Goal: Task Accomplishment & Management: Manage account settings

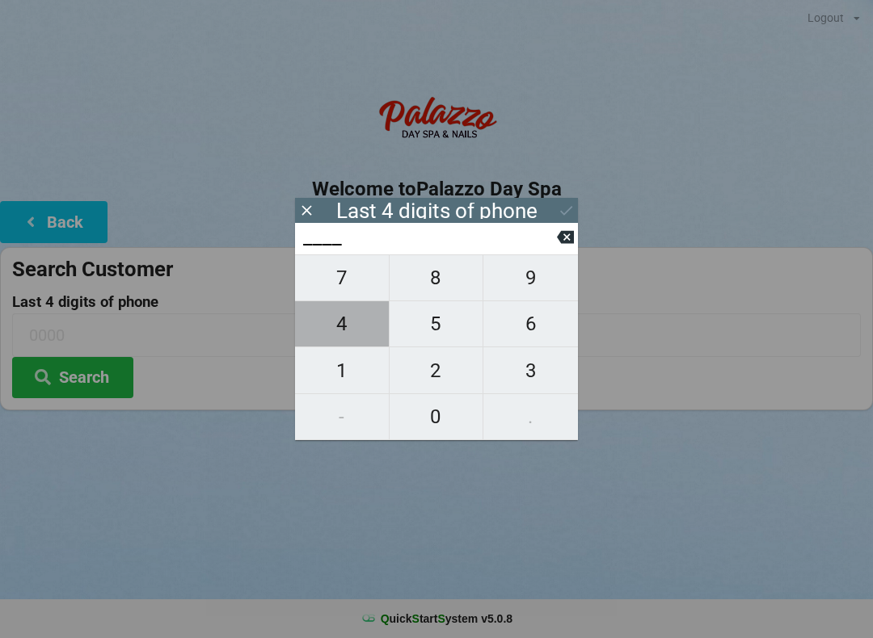
click at [348, 335] on span "4" at bounding box center [342, 324] width 94 height 34
type input "4___"
click at [529, 372] on span "3" at bounding box center [530, 371] width 95 height 34
type input "43__"
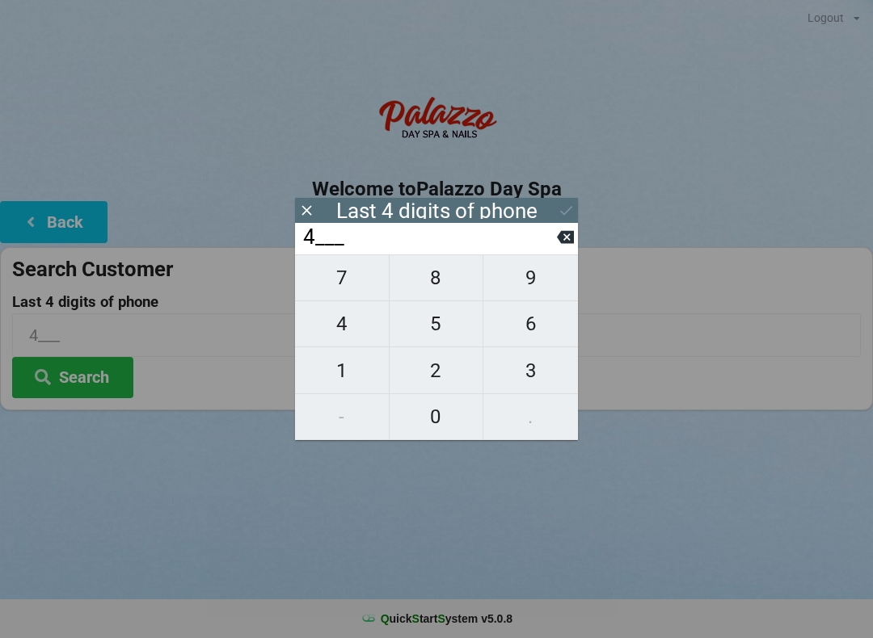
type input "43__"
click at [423, 377] on span "2" at bounding box center [437, 371] width 94 height 34
type input "432_"
click at [530, 331] on span "6" at bounding box center [530, 324] width 95 height 34
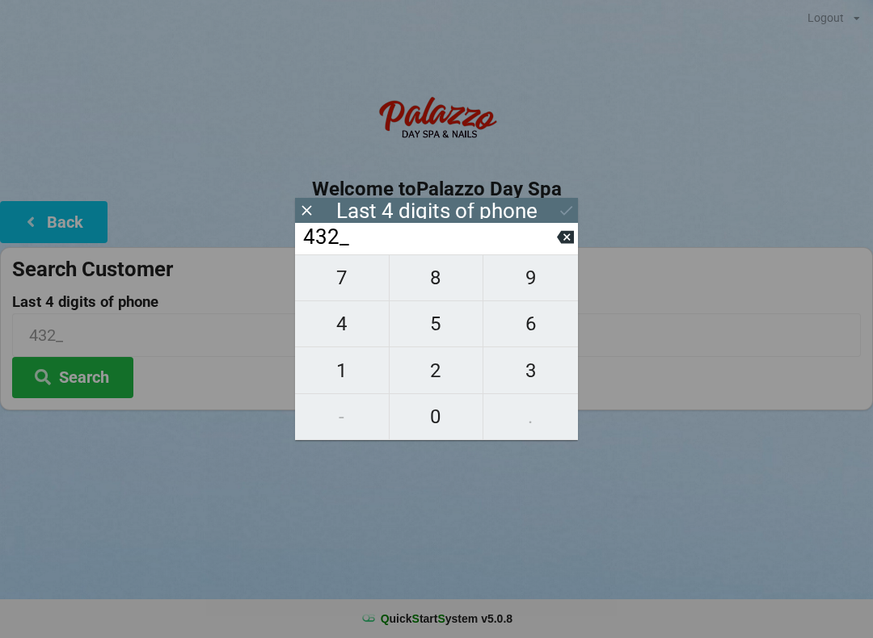
type input "4326"
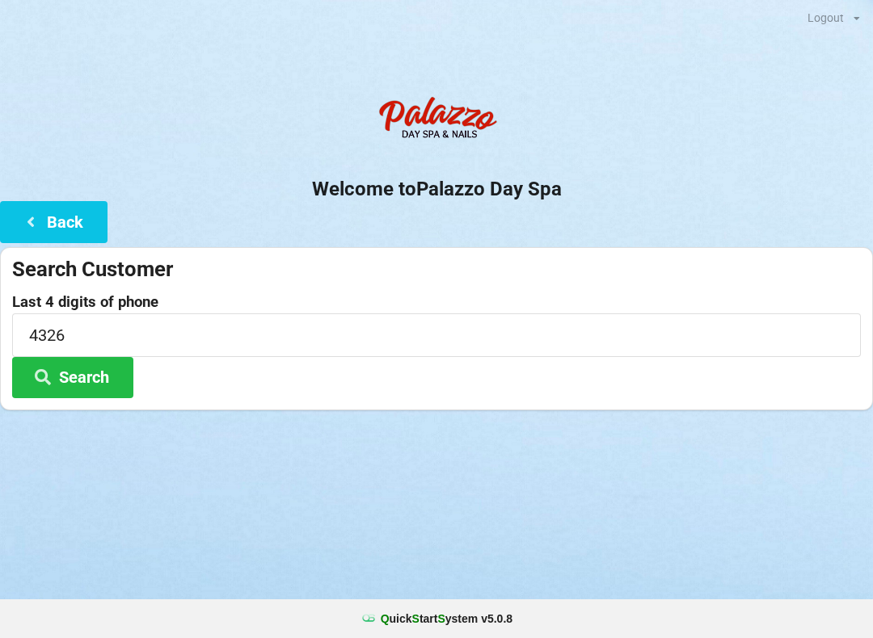
click at [78, 381] on button "Search" at bounding box center [72, 377] width 121 height 41
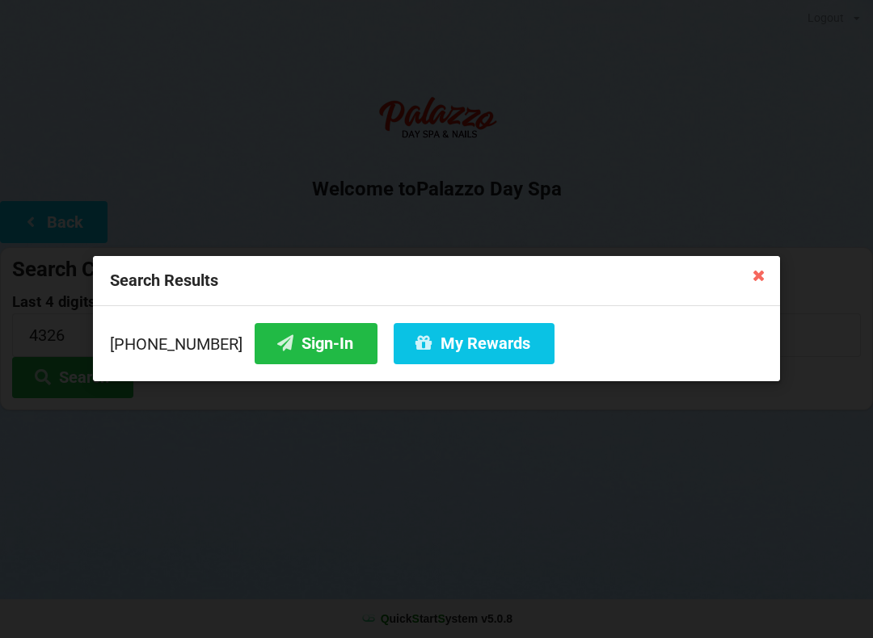
click at [750, 293] on div "Search Results" at bounding box center [436, 281] width 687 height 50
click at [754, 280] on icon at bounding box center [759, 275] width 26 height 26
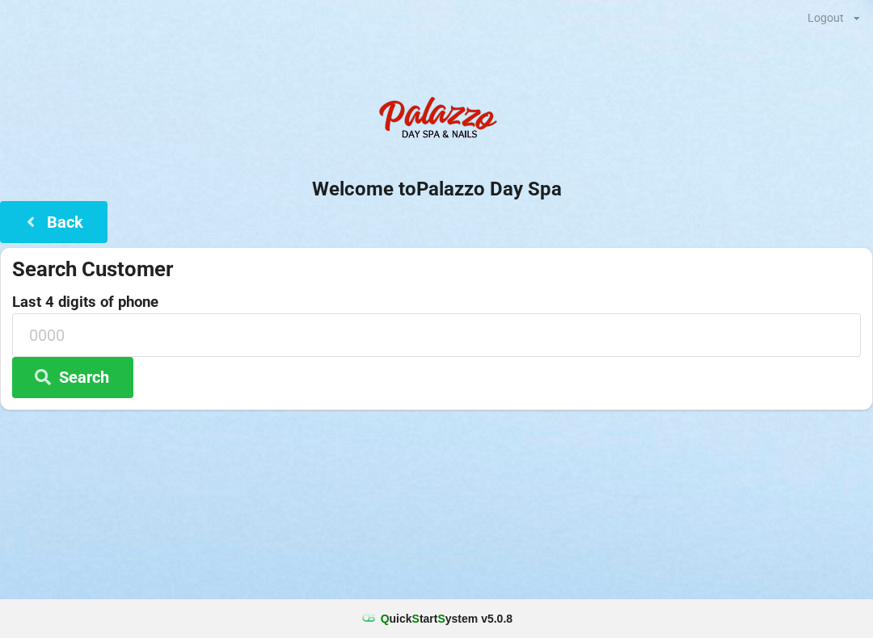
click at [38, 214] on icon at bounding box center [30, 221] width 19 height 14
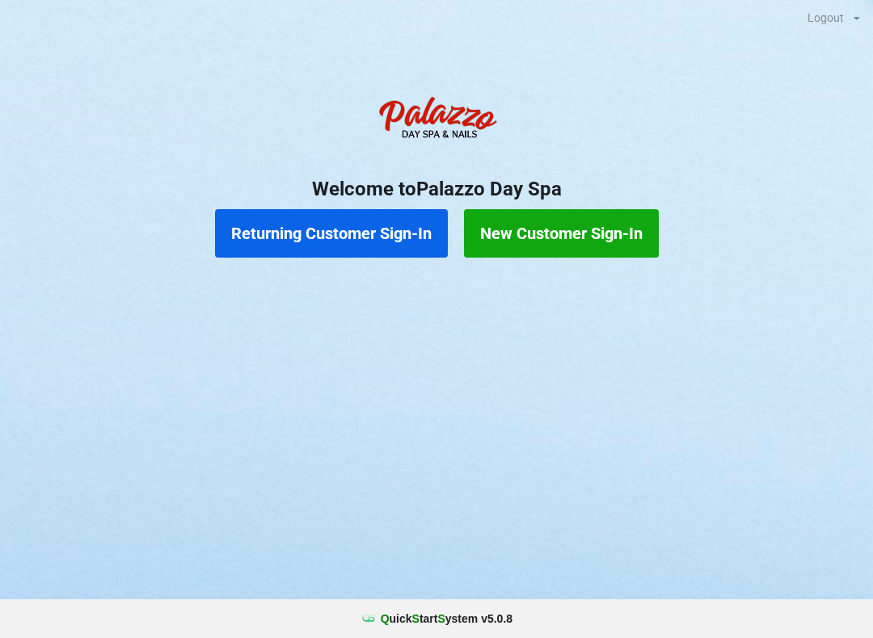
click at [301, 240] on button "Returning Customer Sign-In" at bounding box center [331, 233] width 233 height 48
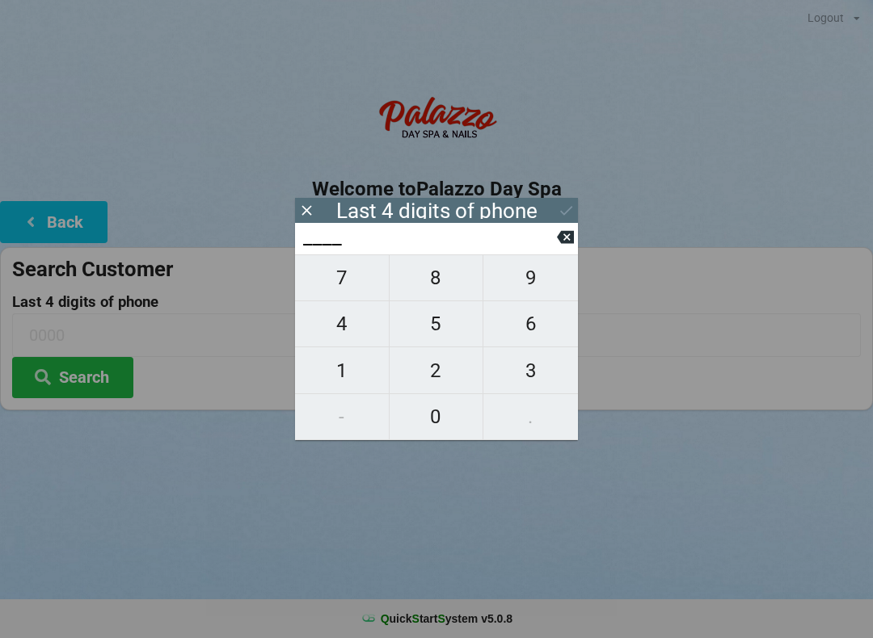
click at [534, 334] on span "6" at bounding box center [530, 324] width 95 height 34
type input "6___"
click at [431, 283] on span "8" at bounding box center [437, 278] width 94 height 34
type input "68__"
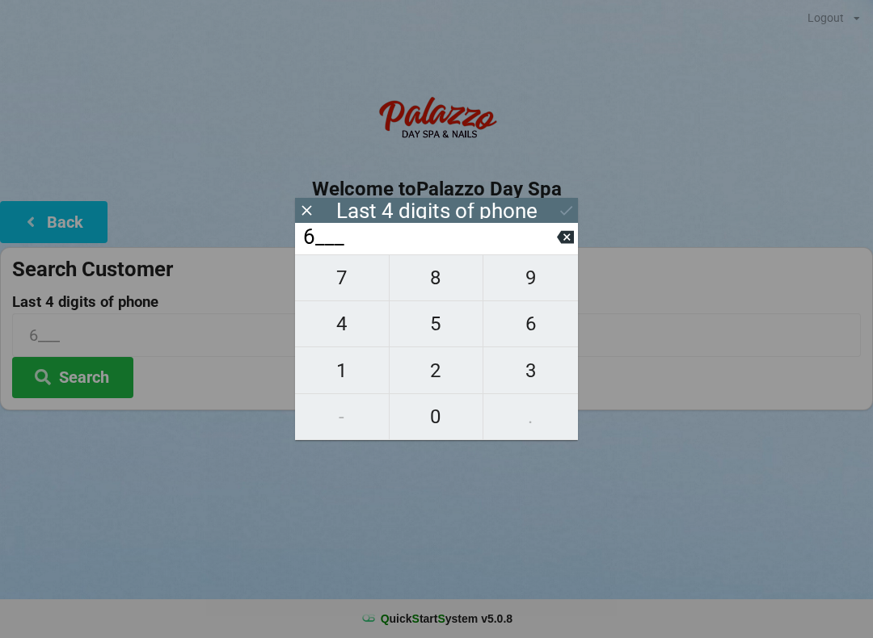
type input "68__"
click at [435, 326] on span "5" at bounding box center [437, 324] width 94 height 34
type input "685_"
click at [535, 331] on span "6" at bounding box center [530, 324] width 95 height 34
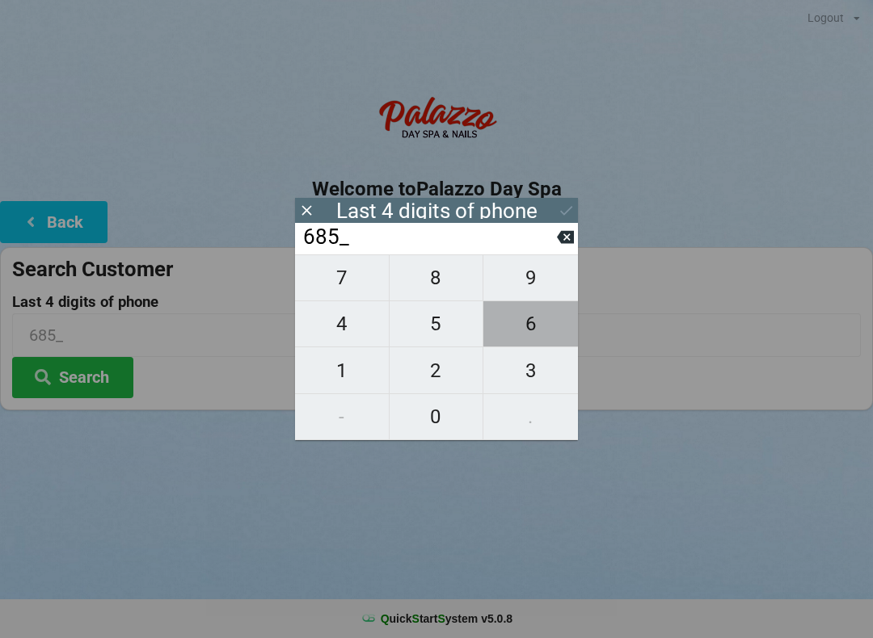
type input "6856"
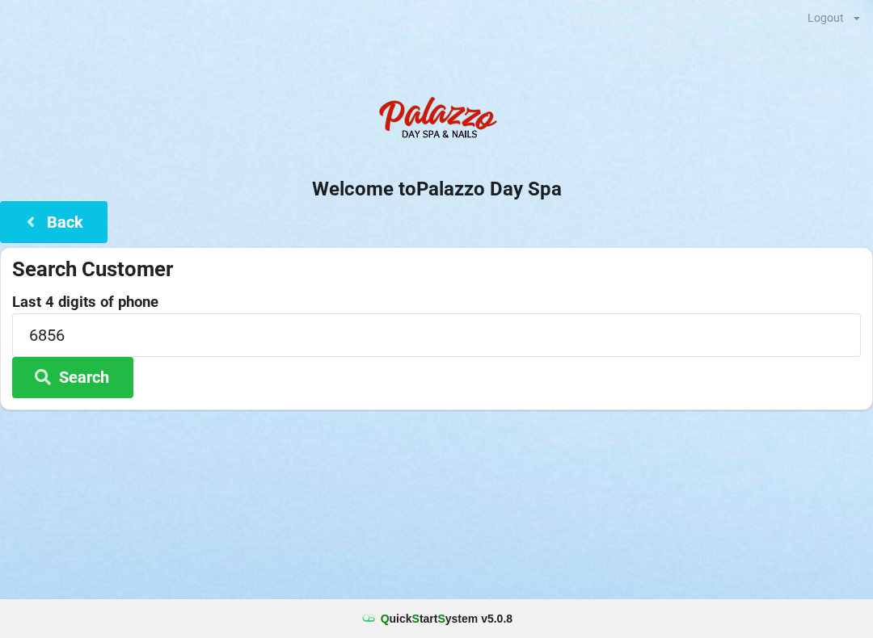
click at [546, 503] on div "Logout Logout Sign-In Welcome to Palazzo Day Spa Back Search Customer Last 4 di…" at bounding box center [436, 319] width 873 height 638
click at [122, 381] on button "Search" at bounding box center [72, 377] width 121 height 41
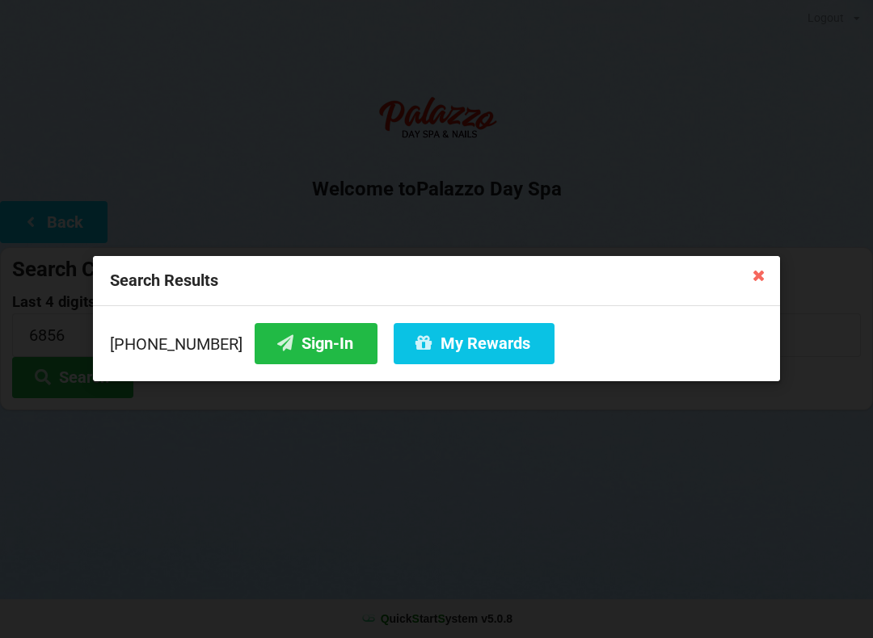
click at [293, 348] on button "Sign-In" at bounding box center [316, 343] width 123 height 41
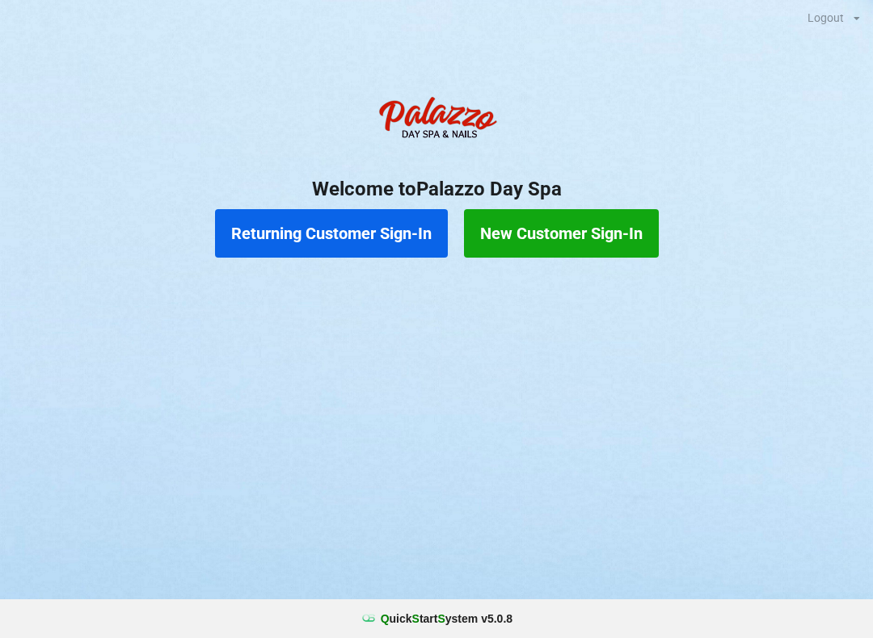
click at [339, 241] on button "Returning Customer Sign-In" at bounding box center [331, 233] width 233 height 48
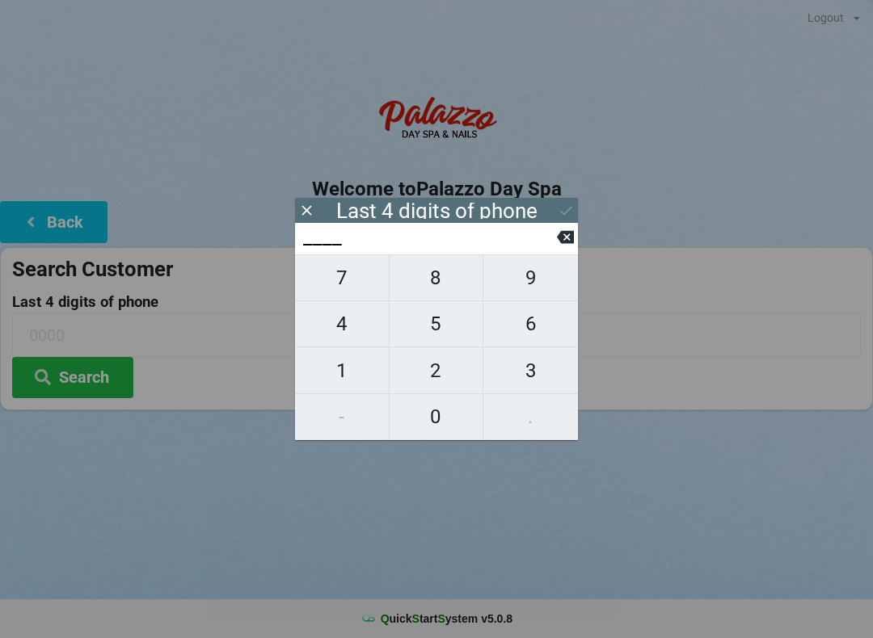
click at [420, 371] on span "2" at bounding box center [437, 371] width 94 height 34
type input "2___"
click at [539, 293] on span "9" at bounding box center [530, 278] width 95 height 34
type input "29__"
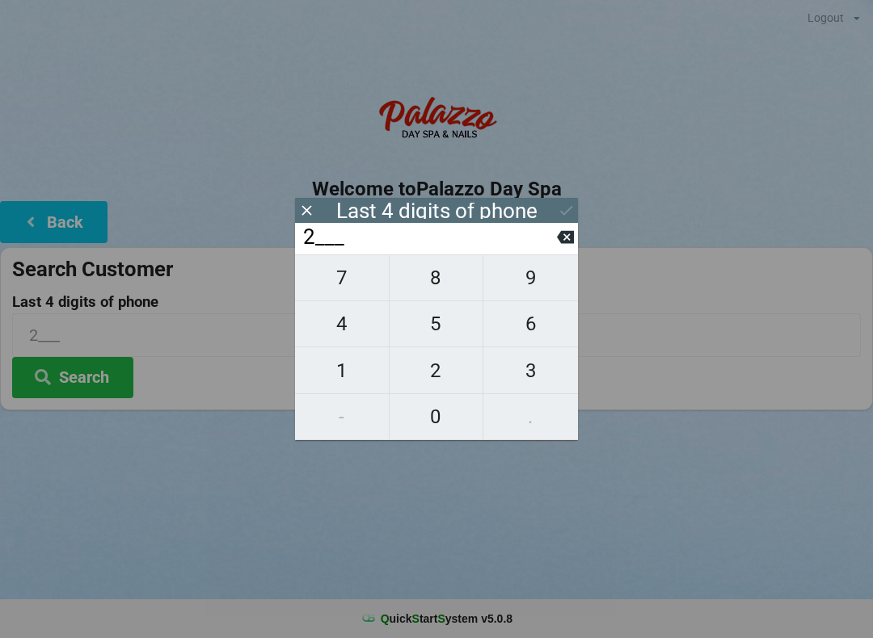
type input "29__"
click at [428, 421] on span "0" at bounding box center [437, 417] width 94 height 34
type input "290_"
click at [543, 290] on span "9" at bounding box center [530, 278] width 95 height 34
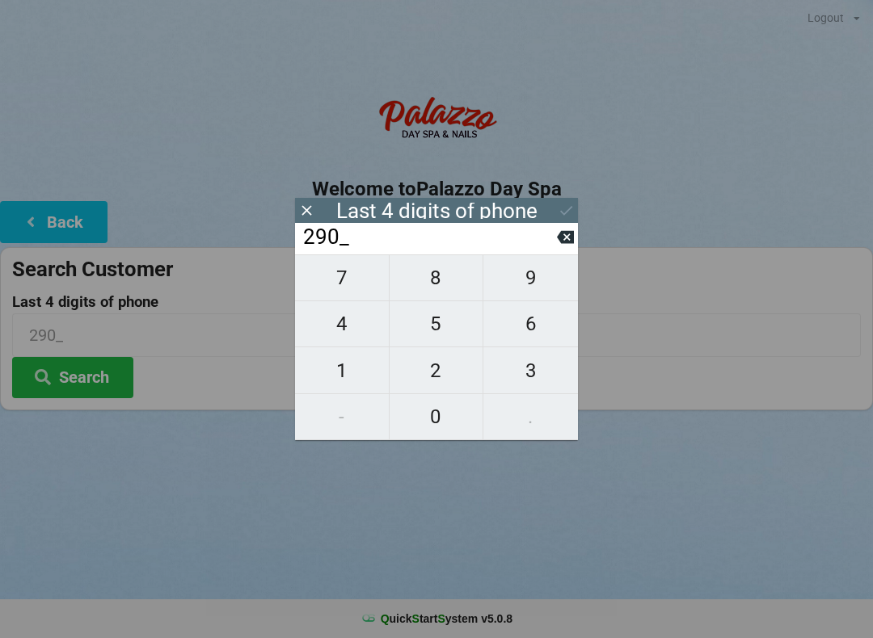
type input "2909"
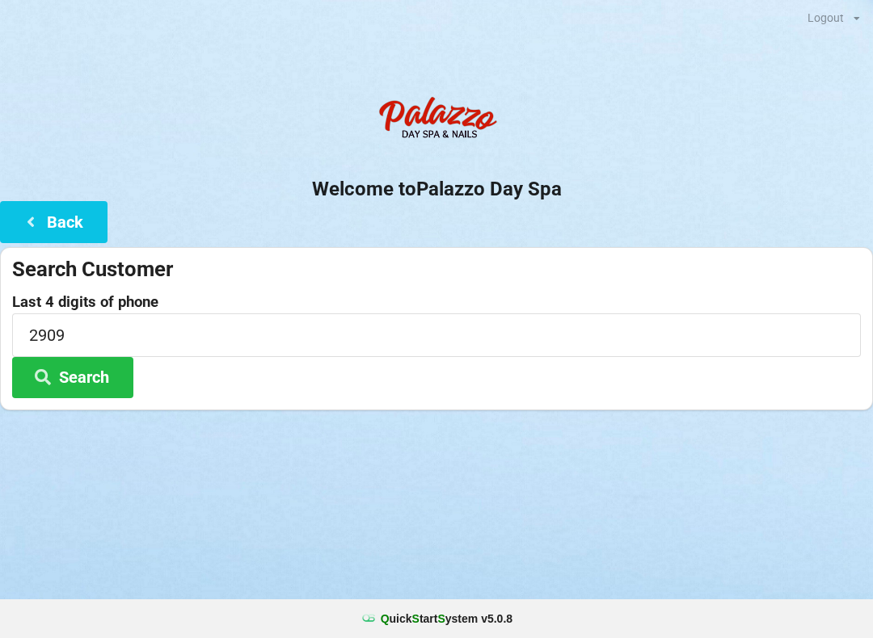
click at [255, 516] on div "Logout Logout Sign-In Welcome to Palazzo Day Spa Back Search Customer Last 4 di…" at bounding box center [436, 319] width 873 height 638
click at [107, 354] on input "2909" at bounding box center [436, 335] width 849 height 43
click at [95, 364] on button "Search" at bounding box center [72, 377] width 121 height 41
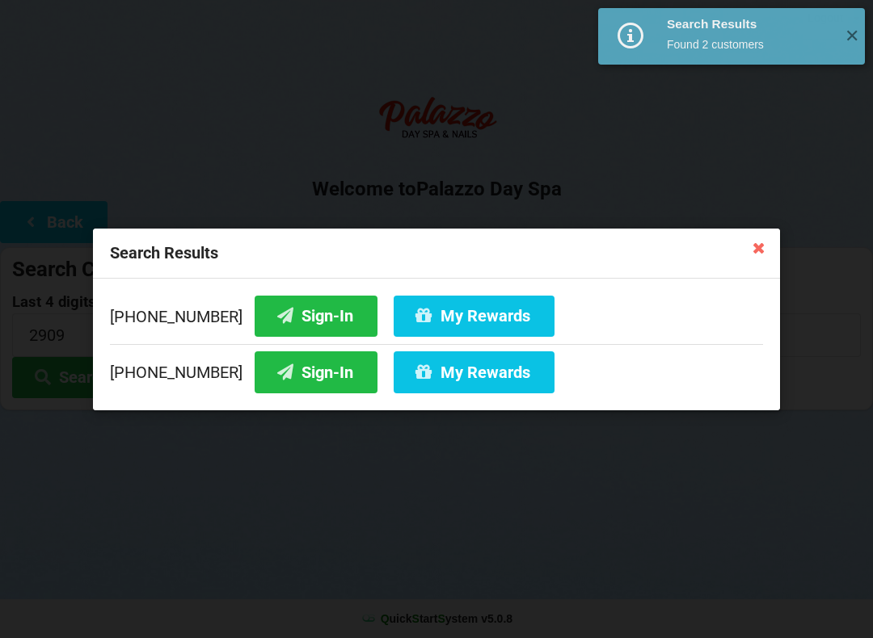
click at [301, 373] on button "Sign-In" at bounding box center [316, 372] width 123 height 41
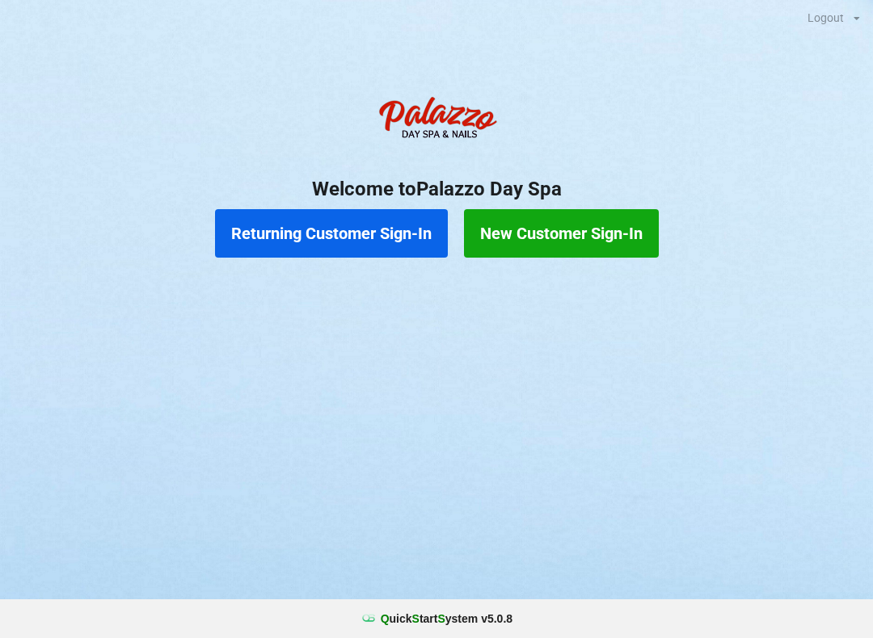
click at [303, 217] on button "Returning Customer Sign-In" at bounding box center [331, 233] width 233 height 48
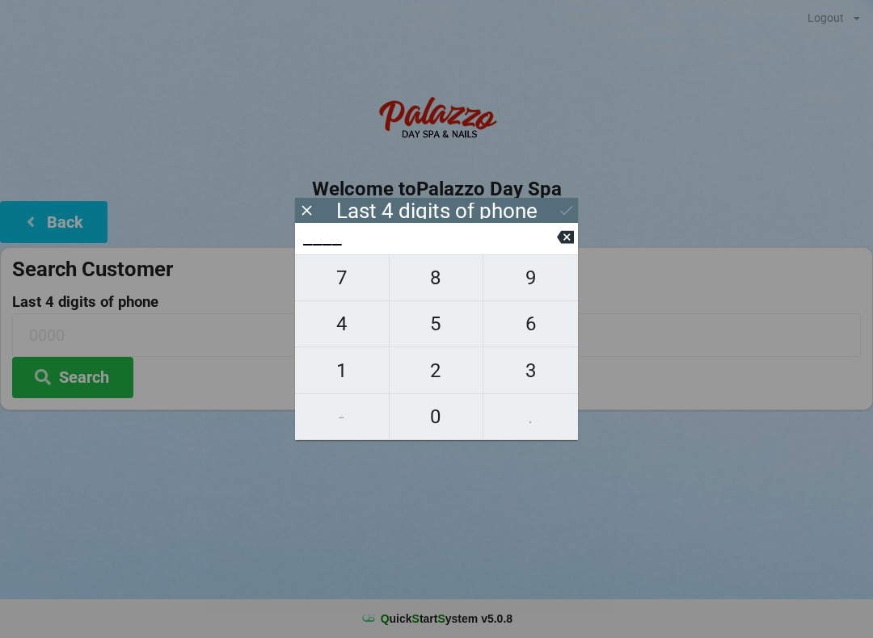
click at [539, 359] on span "3" at bounding box center [530, 371] width 95 height 34
type input "3___"
click at [443, 360] on span "2" at bounding box center [437, 371] width 94 height 34
type input "32__"
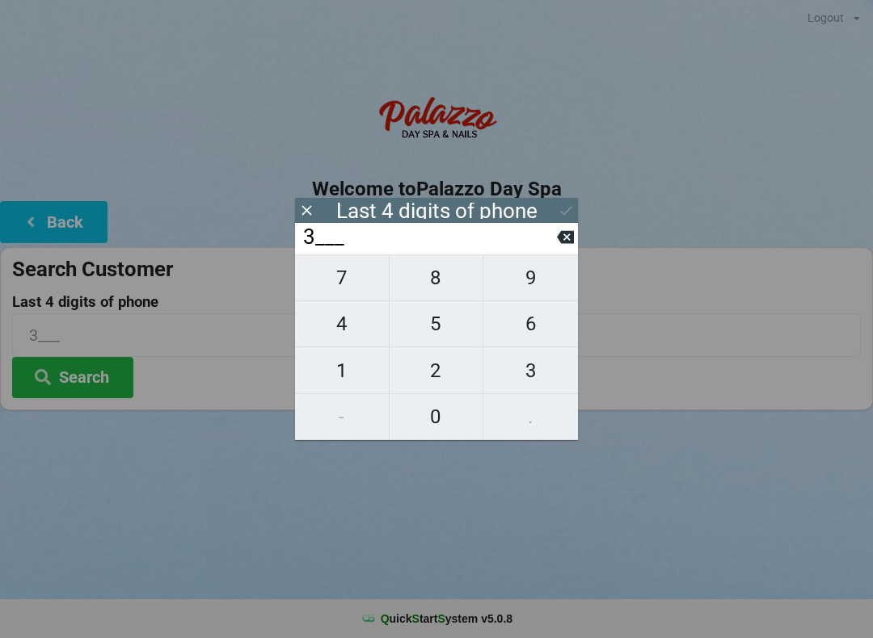
type input "32__"
click at [331, 367] on span "1" at bounding box center [342, 371] width 94 height 34
type input "321_"
click at [432, 361] on span "2" at bounding box center [437, 371] width 94 height 34
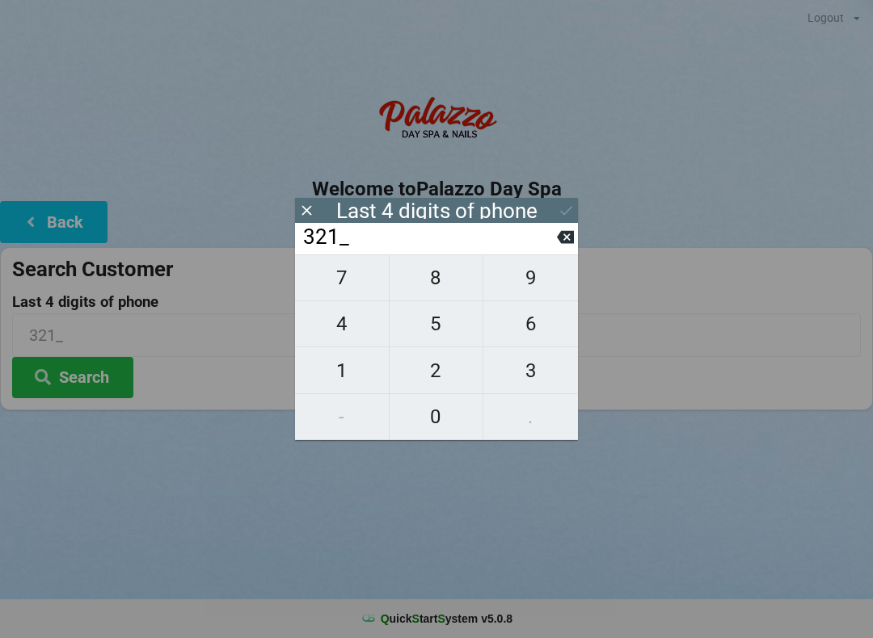
type input "3212"
click at [524, 376] on div "7 8 9 4 5 6 1 2 3 - 0 ." at bounding box center [436, 348] width 283 height 186
click at [524, 284] on div "7 8 9 4 5 6 1 2 3 - 0 ." at bounding box center [436, 348] width 283 height 186
click at [566, 238] on icon at bounding box center [565, 237] width 17 height 13
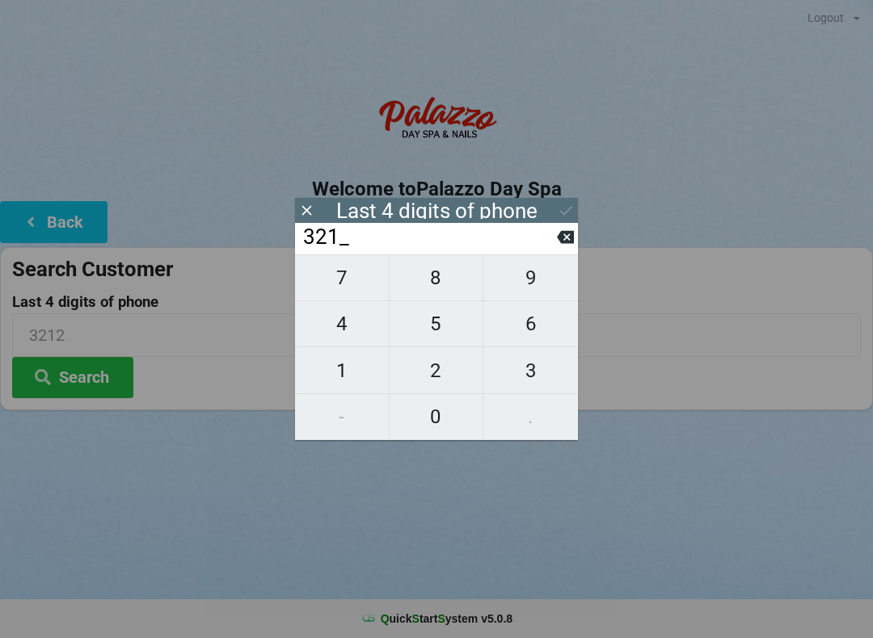
click at [555, 240] on input "321_" at bounding box center [428, 238] width 255 height 26
click at [551, 240] on input "321_" at bounding box center [428, 238] width 255 height 26
click at [563, 235] on icon at bounding box center [565, 237] width 17 height 17
click at [566, 243] on icon at bounding box center [565, 237] width 17 height 17
click at [545, 246] on input "3___" at bounding box center [428, 238] width 255 height 26
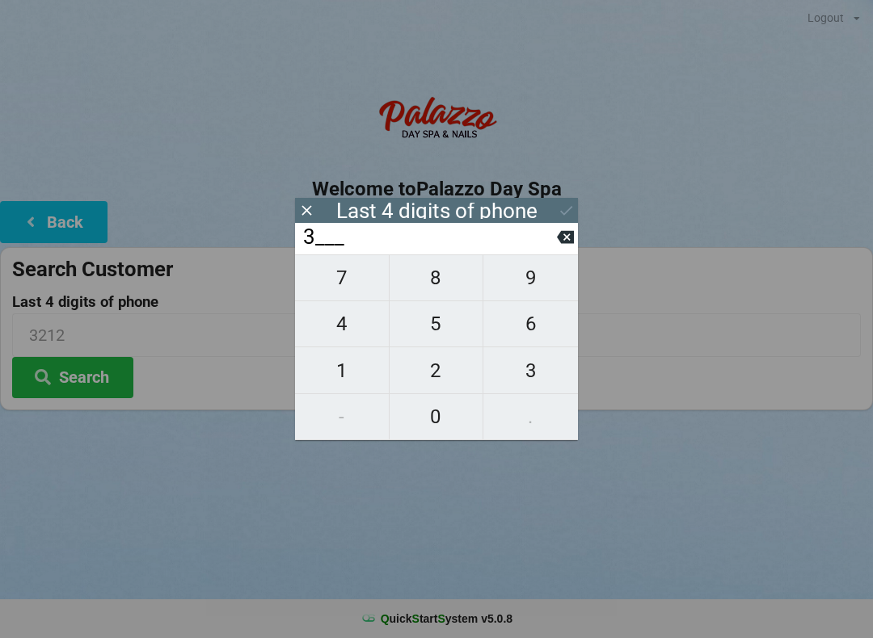
click at [550, 239] on input "3___" at bounding box center [428, 238] width 255 height 26
click at [559, 242] on icon at bounding box center [565, 237] width 17 height 13
click at [451, 415] on span "0" at bounding box center [437, 417] width 94 height 34
type input "0___"
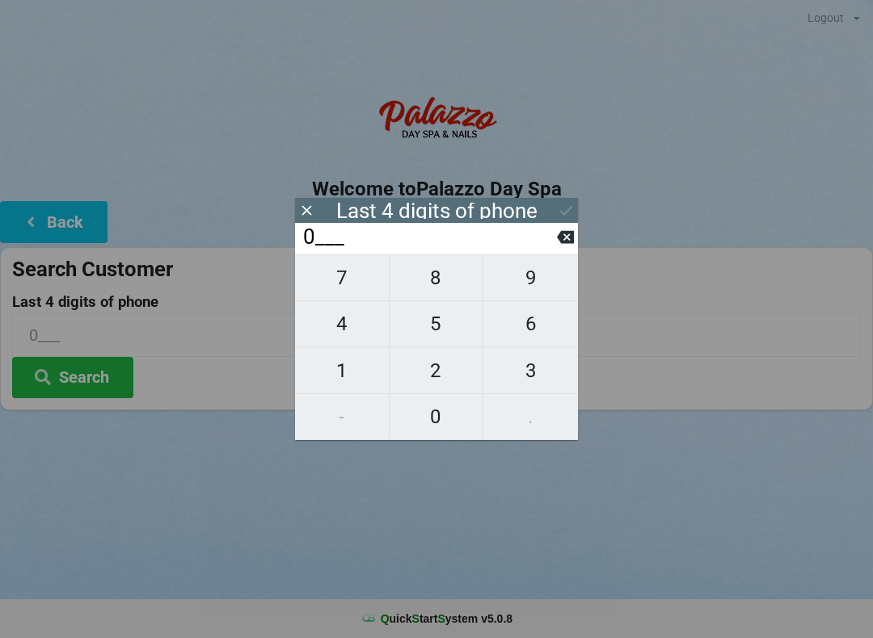
click at [348, 348] on button "4" at bounding box center [342, 324] width 95 height 46
type input "04__"
click at [434, 419] on span "0" at bounding box center [437, 417] width 94 height 34
type input "040_"
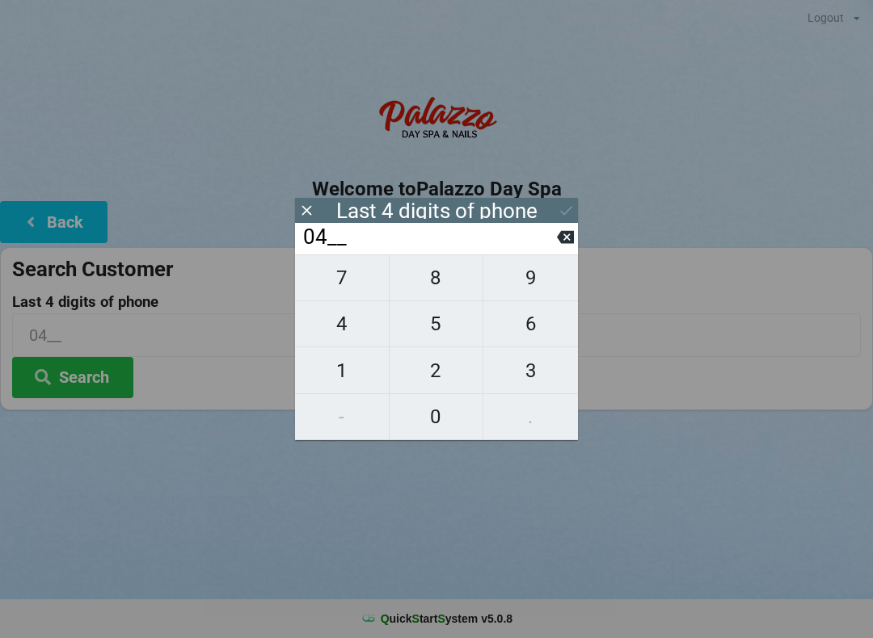
type input "040_"
click at [428, 361] on span "2" at bounding box center [437, 371] width 94 height 34
type input "0402"
click at [564, 238] on icon at bounding box center [565, 237] width 17 height 13
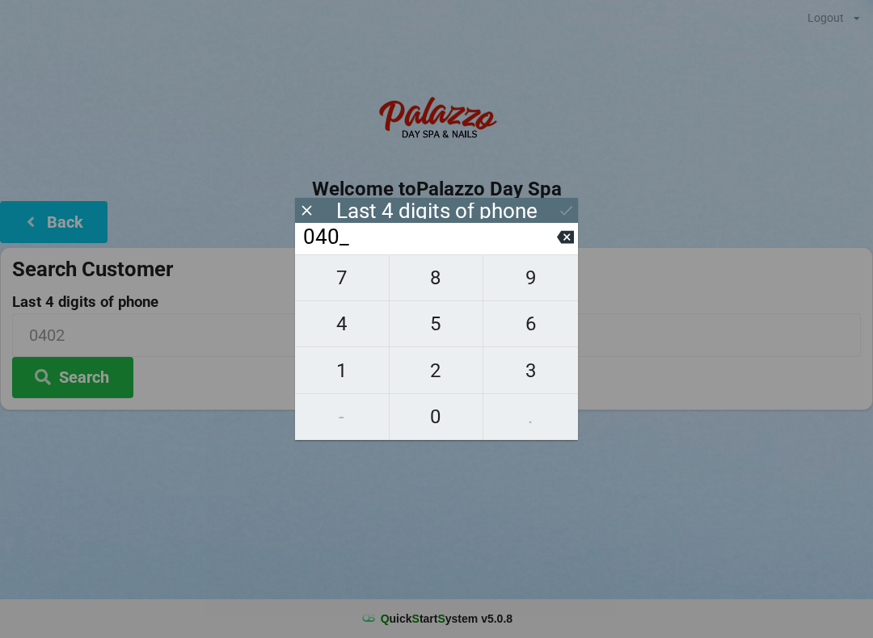
click at [563, 242] on icon at bounding box center [565, 237] width 17 height 13
click at [567, 244] on icon at bounding box center [565, 237] width 17 height 17
click at [554, 247] on input "0___" at bounding box center [428, 238] width 255 height 26
click at [339, 371] on span "1" at bounding box center [342, 371] width 94 height 34
type input "01__"
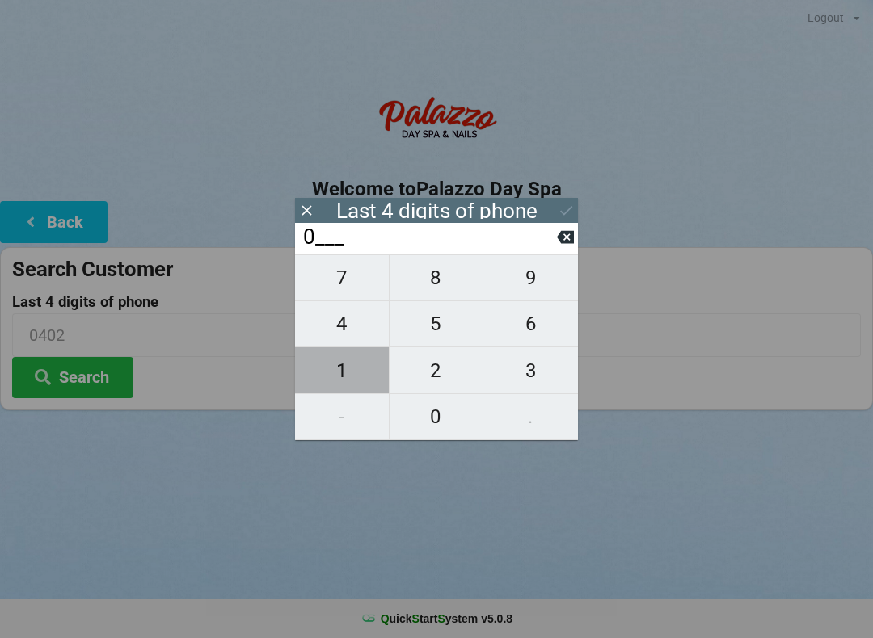
type input "01__"
click at [424, 406] on span "0" at bounding box center [437, 417] width 94 height 34
type input "010_"
click at [427, 364] on span "2" at bounding box center [437, 371] width 94 height 34
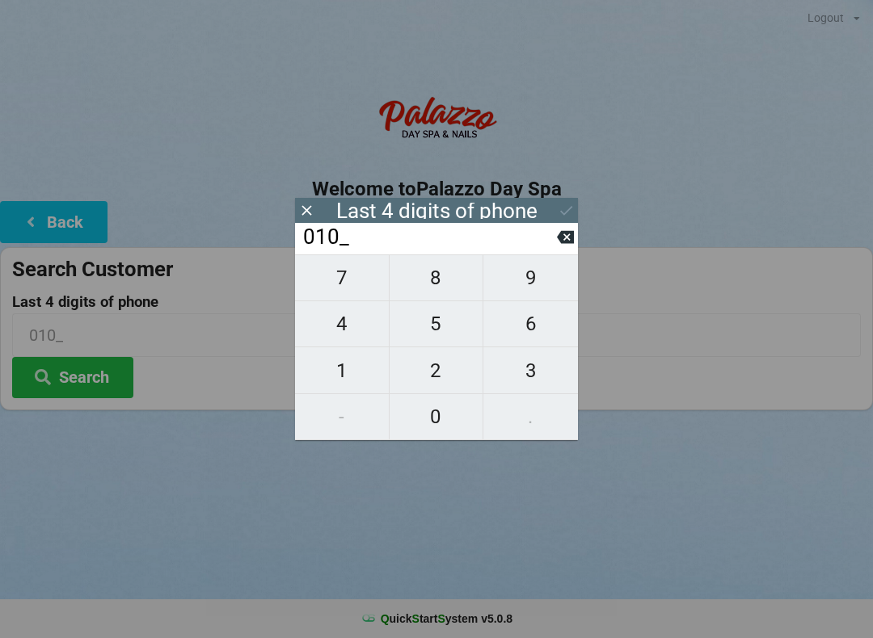
type input "0102"
click at [438, 233] on input "0102" at bounding box center [428, 238] width 255 height 26
click at [561, 208] on icon at bounding box center [566, 210] width 17 height 17
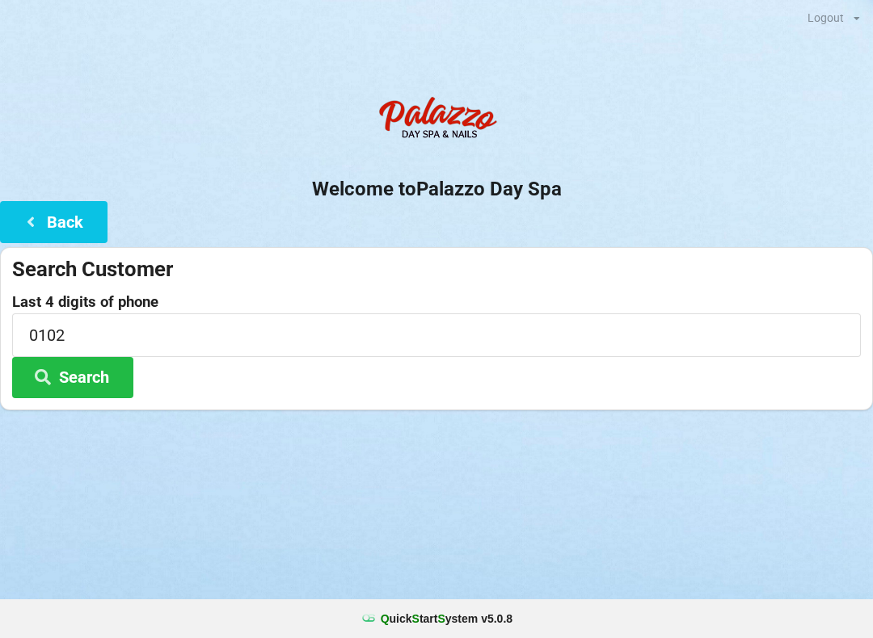
click at [82, 365] on button "Search" at bounding box center [72, 377] width 121 height 41
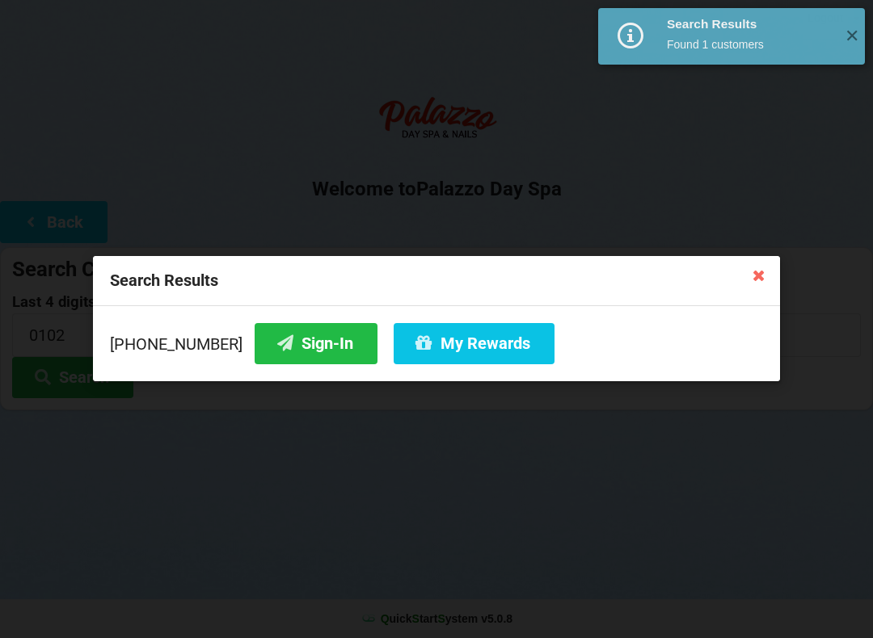
click at [277, 336] on button "Sign-In" at bounding box center [316, 343] width 123 height 41
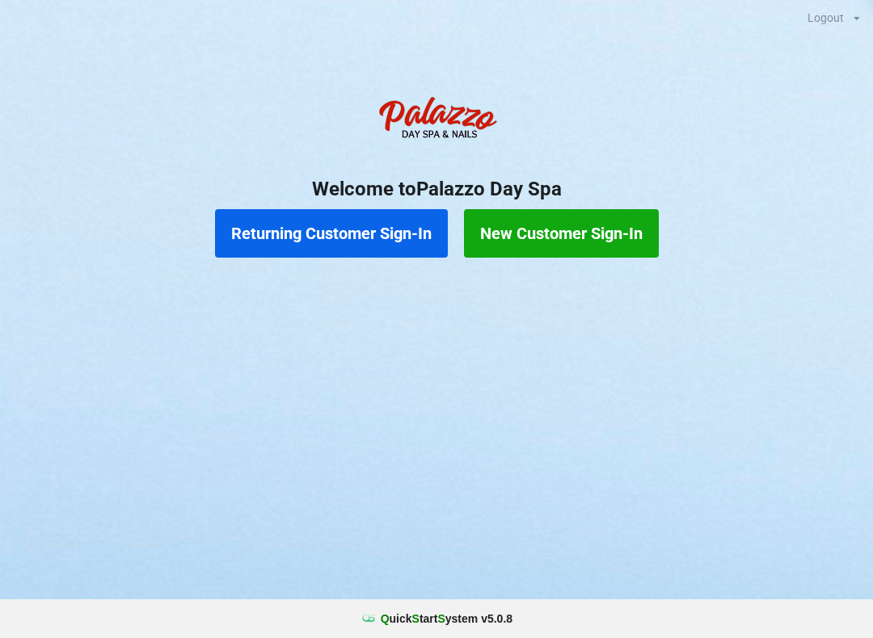
click at [372, 242] on button "Returning Customer Sign-In" at bounding box center [331, 233] width 233 height 48
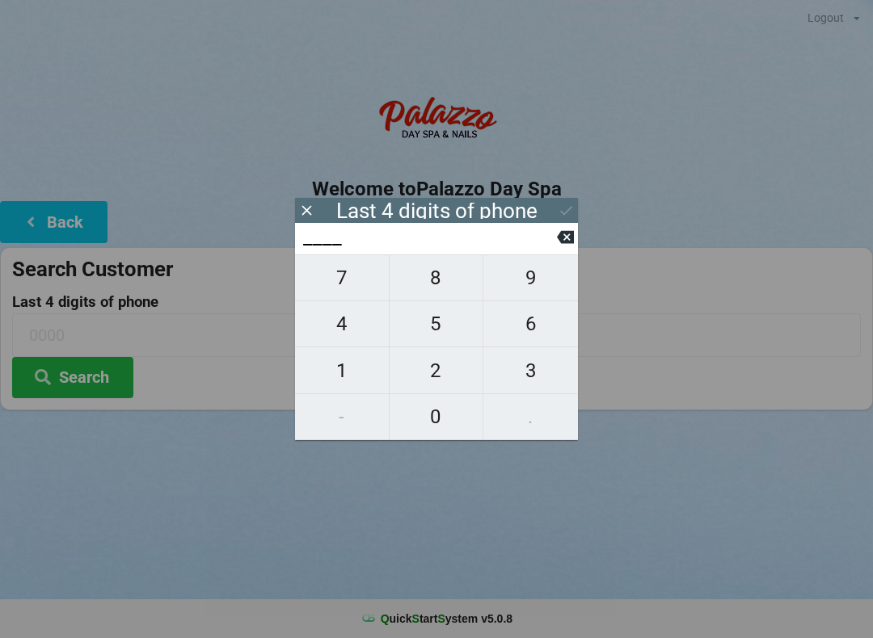
click at [549, 331] on span "6" at bounding box center [530, 324] width 95 height 34
type input "6___"
click at [453, 375] on span "2" at bounding box center [437, 371] width 94 height 34
type input "62__"
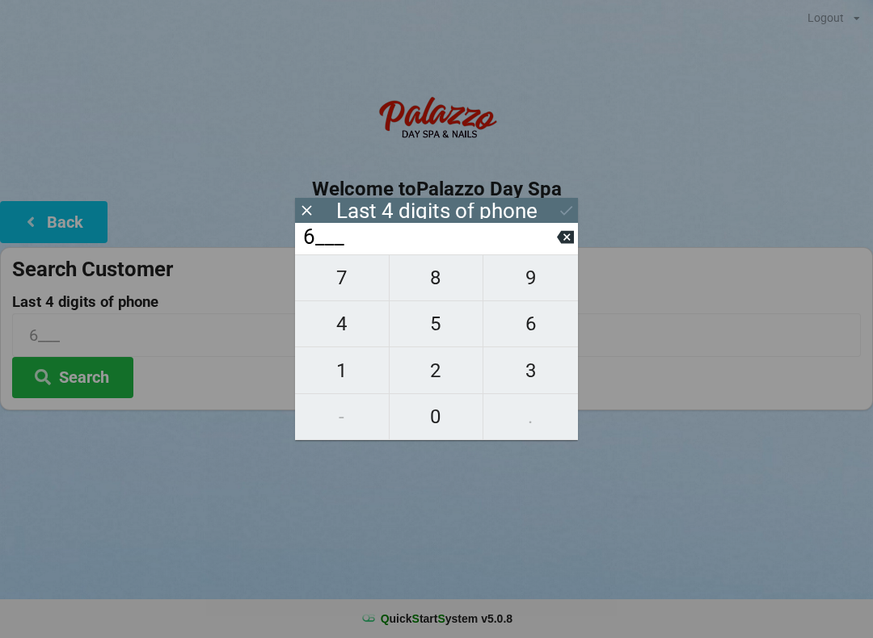
type input "62__"
click at [448, 284] on span "8" at bounding box center [437, 278] width 94 height 34
type input "628_"
click at [356, 341] on span "4" at bounding box center [342, 324] width 94 height 34
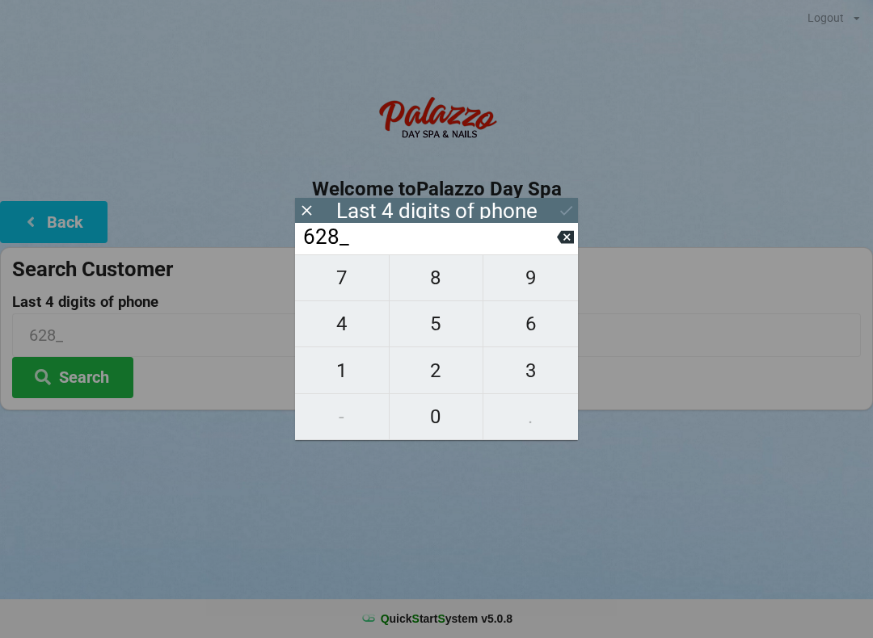
type input "6284"
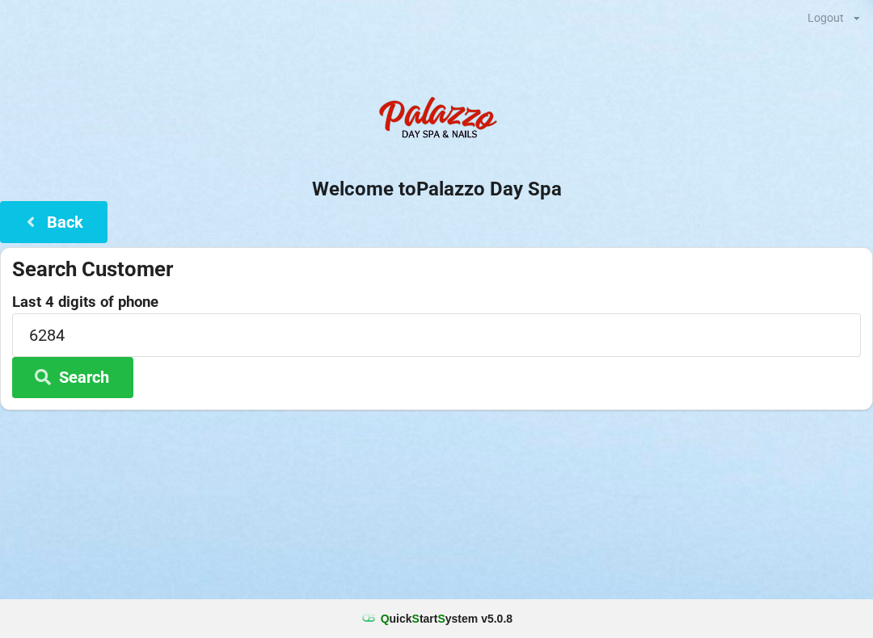
click at [710, 337] on input "6284" at bounding box center [436, 335] width 849 height 43
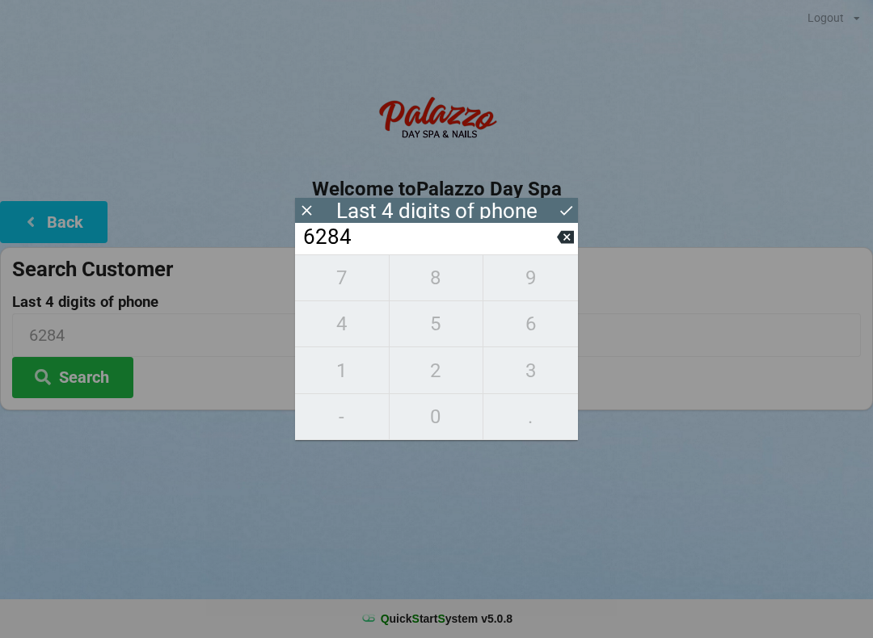
click at [563, 234] on icon at bounding box center [565, 237] width 17 height 17
click at [571, 236] on icon at bounding box center [565, 237] width 17 height 17
click at [553, 242] on input "62__" at bounding box center [428, 238] width 255 height 26
click at [557, 246] on icon at bounding box center [565, 237] width 17 height 17
click at [571, 232] on button at bounding box center [565, 237] width 17 height 22
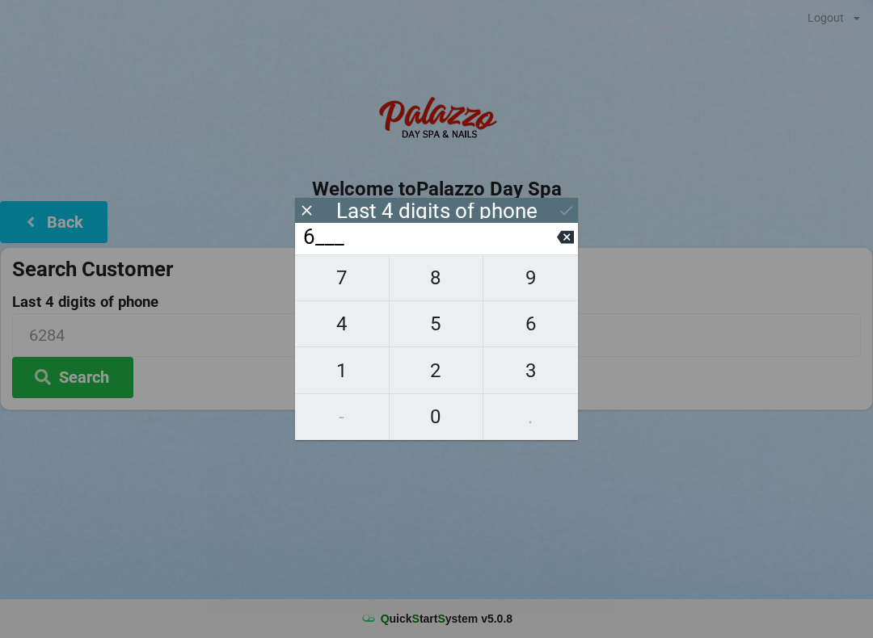
type input "____"
click at [564, 248] on button at bounding box center [565, 237] width 17 height 22
click at [540, 341] on span "6" at bounding box center [530, 324] width 95 height 34
type input "6___"
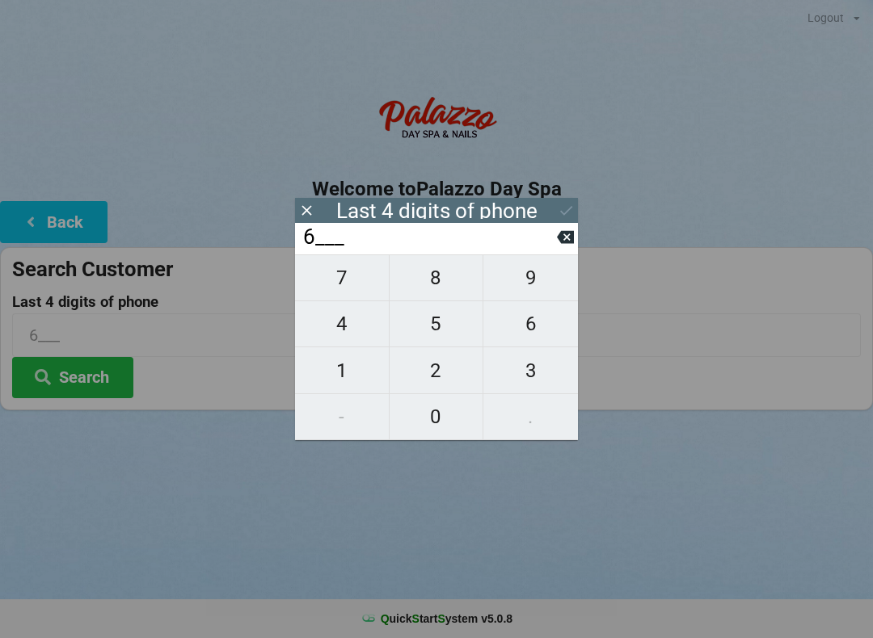
click at [459, 283] on span "8" at bounding box center [437, 278] width 94 height 34
type input "68__"
click at [452, 387] on span "2" at bounding box center [437, 371] width 94 height 34
type input "682_"
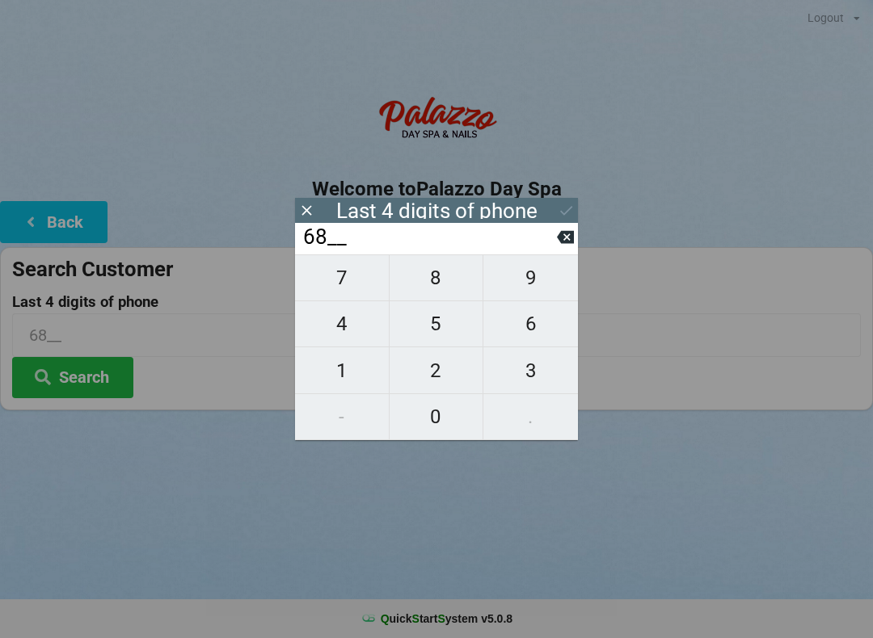
type input "682_"
click at [360, 332] on span "4" at bounding box center [342, 324] width 94 height 34
type input "6824"
click at [558, 221] on div "Last 4 digits of phone" at bounding box center [436, 210] width 283 height 25
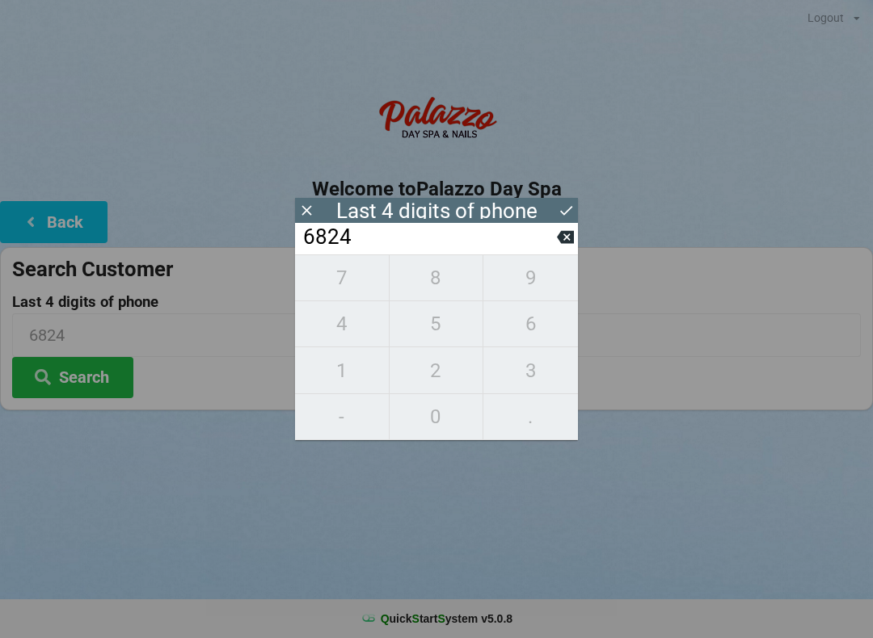
click at [564, 206] on icon at bounding box center [566, 210] width 17 height 17
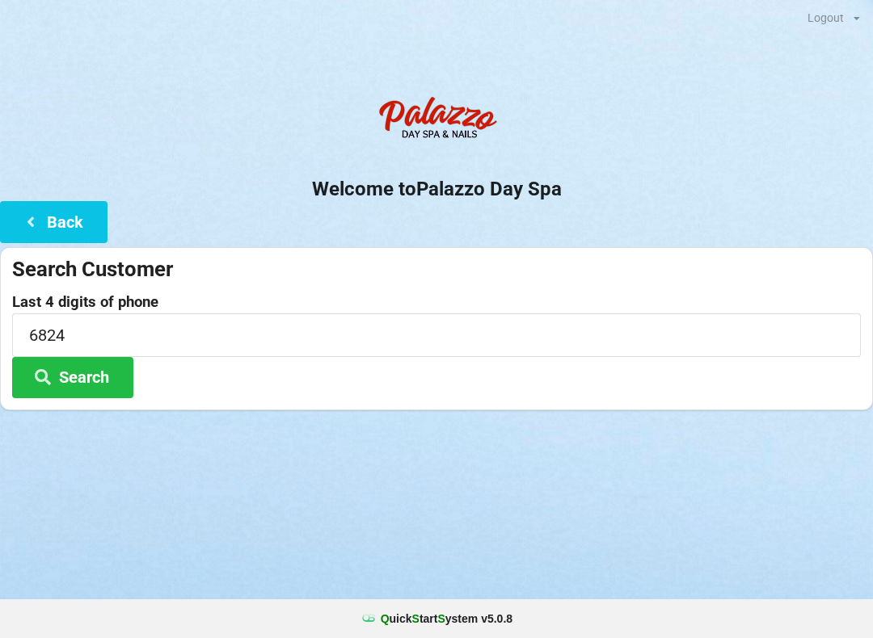
click at [78, 386] on button "Search" at bounding box center [72, 377] width 121 height 41
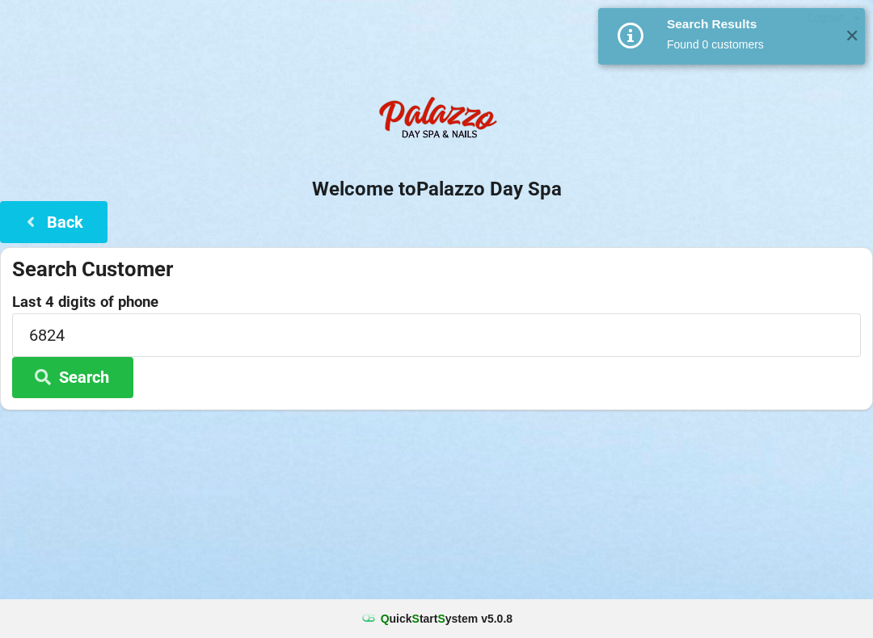
click at [115, 394] on button "Search" at bounding box center [72, 377] width 121 height 41
click at [85, 391] on button "Search" at bounding box center [72, 377] width 121 height 41
click at [70, 376] on button "Search" at bounding box center [72, 377] width 121 height 41
click at [159, 338] on input "6824" at bounding box center [436, 335] width 849 height 43
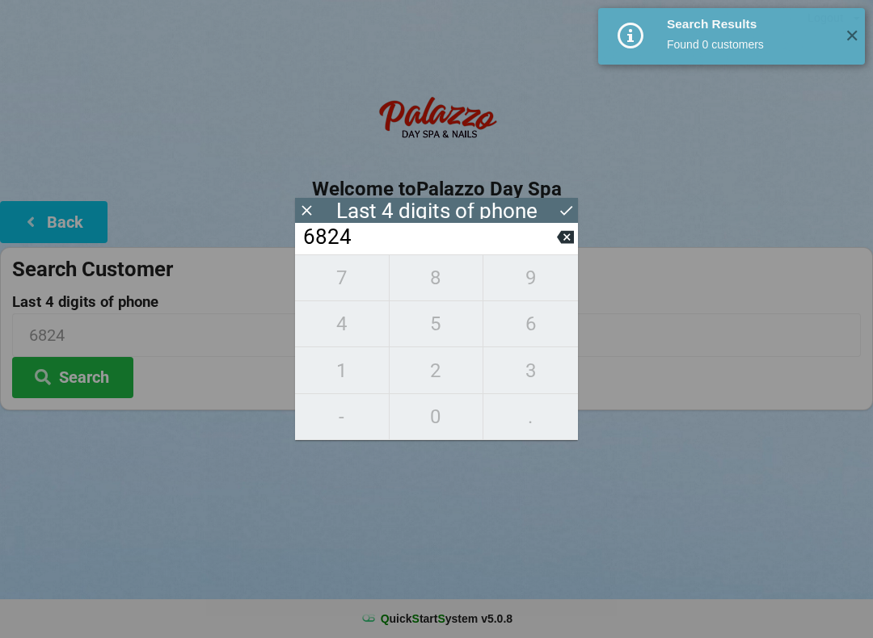
click at [557, 246] on icon at bounding box center [565, 237] width 17 height 17
type input "682_"
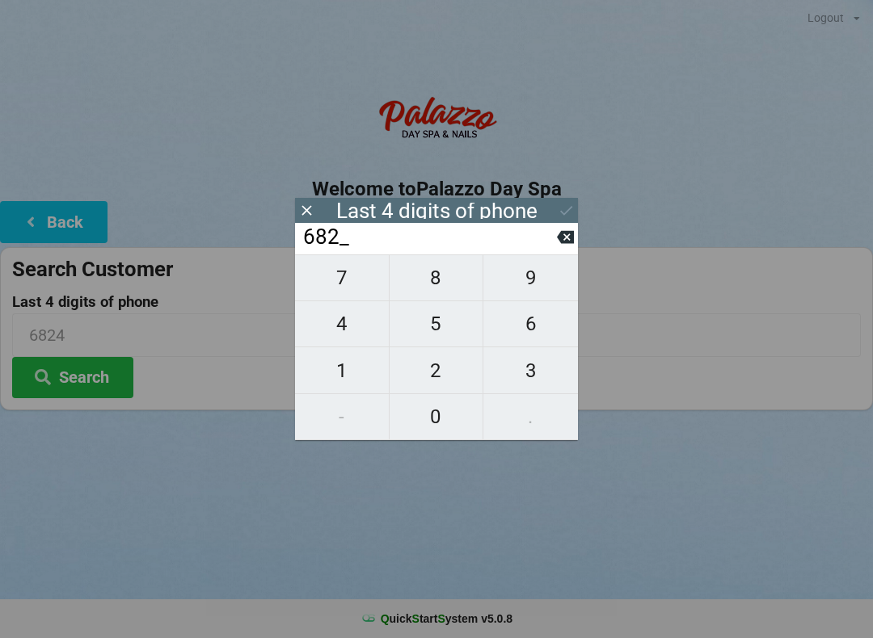
click at [550, 235] on input "682_" at bounding box center [428, 238] width 255 height 26
click at [559, 220] on div "Last 4 digits of phone" at bounding box center [436, 210] width 283 height 25
click at [306, 213] on icon at bounding box center [306, 210] width 17 height 17
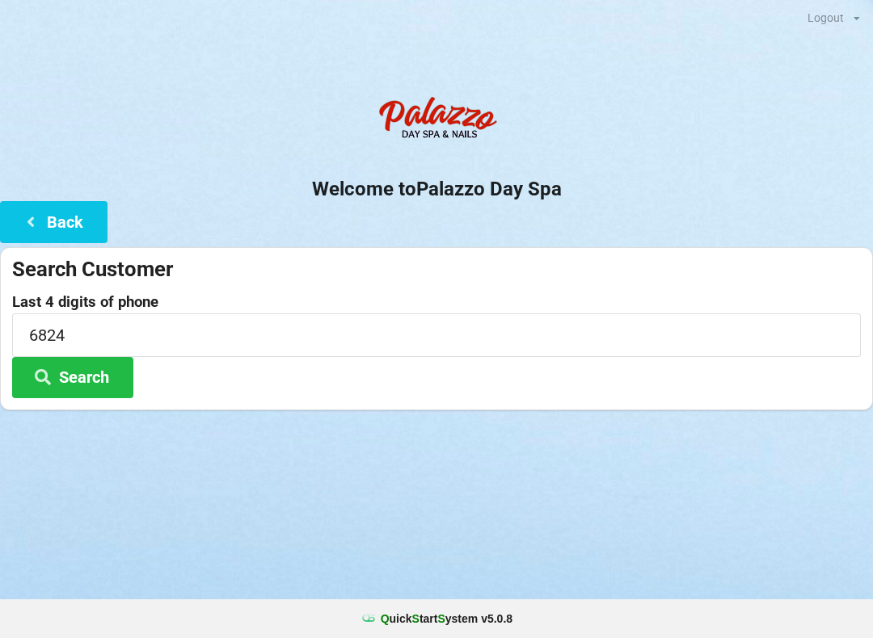
click at [48, 228] on button "Back" at bounding box center [53, 221] width 107 height 41
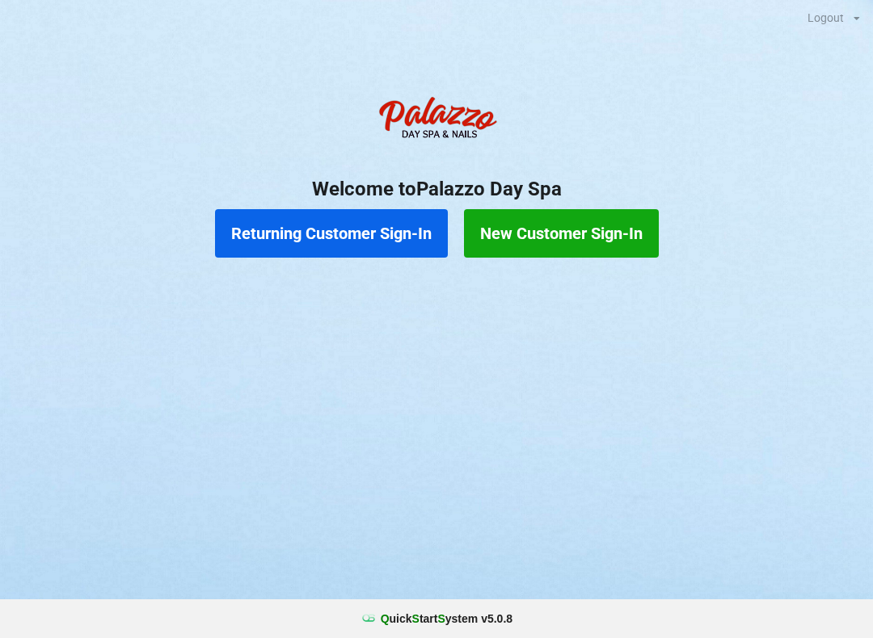
click at [601, 238] on button "New Customer Sign-In" at bounding box center [561, 233] width 195 height 48
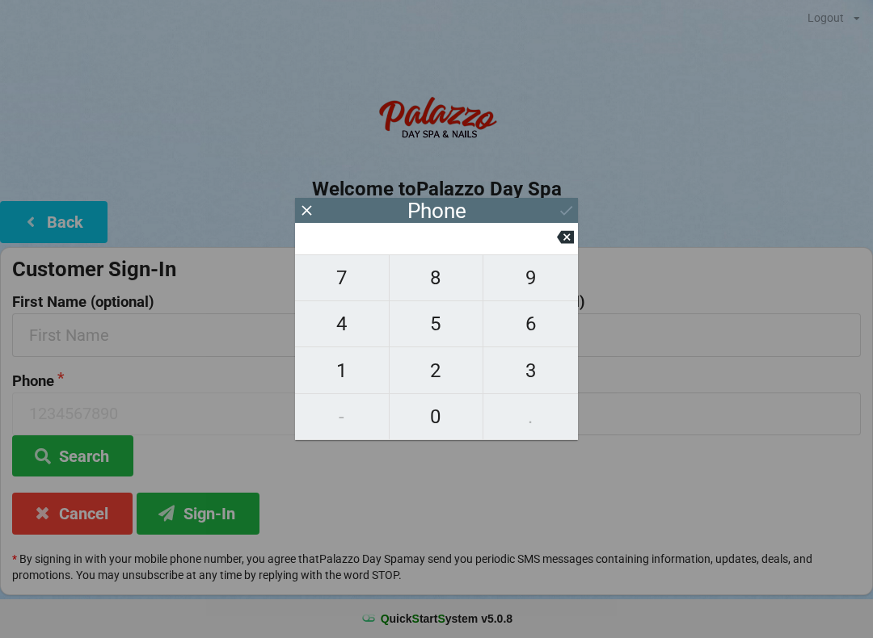
click at [539, 377] on span "3" at bounding box center [530, 371] width 95 height 34
type input "3"
click at [442, 380] on span "2" at bounding box center [437, 371] width 94 height 34
type input "32"
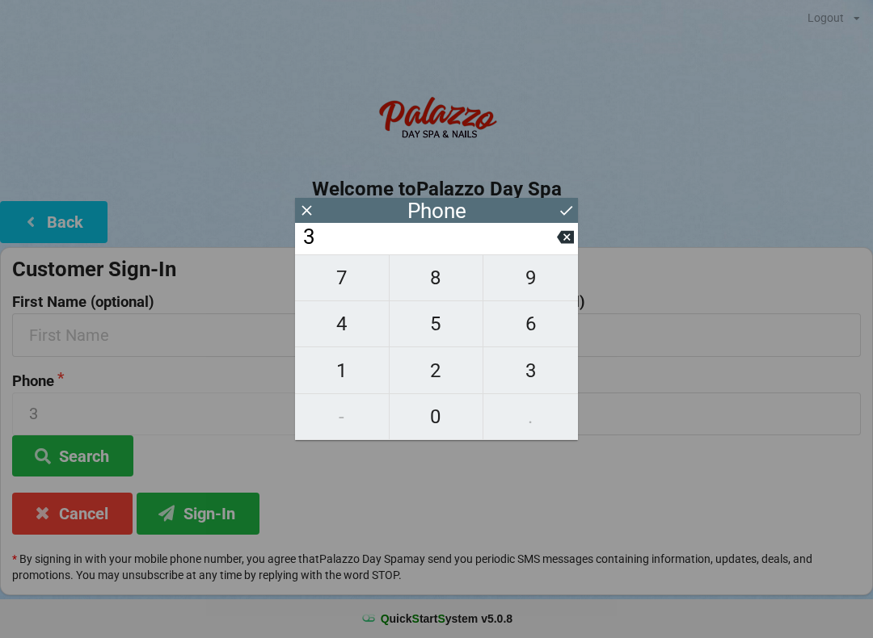
type input "32"
click at [348, 383] on span "1" at bounding box center [342, 371] width 94 height 34
type input "321"
click at [543, 376] on span "3" at bounding box center [530, 371] width 95 height 34
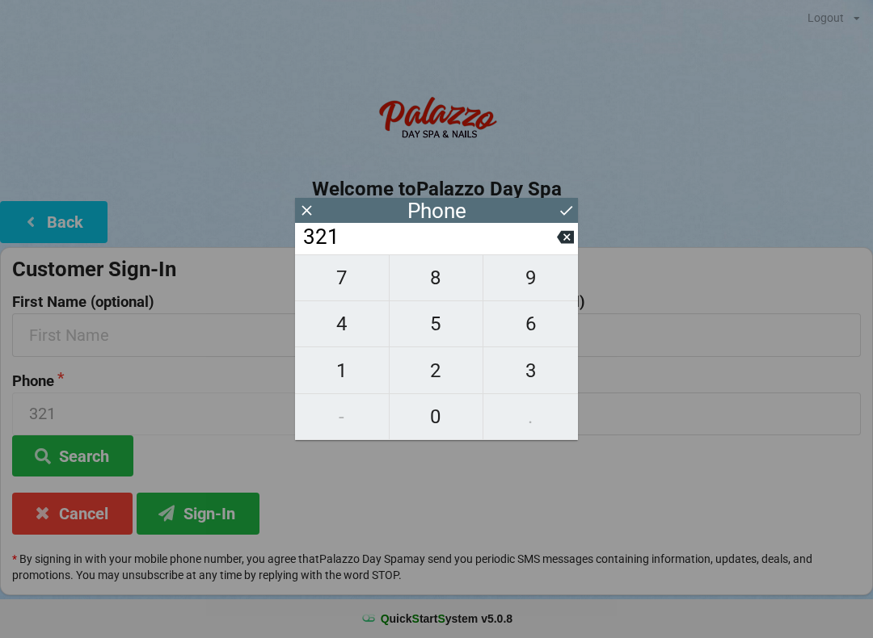
type input "3213"
click at [345, 293] on span "7" at bounding box center [342, 278] width 94 height 34
type input "32137"
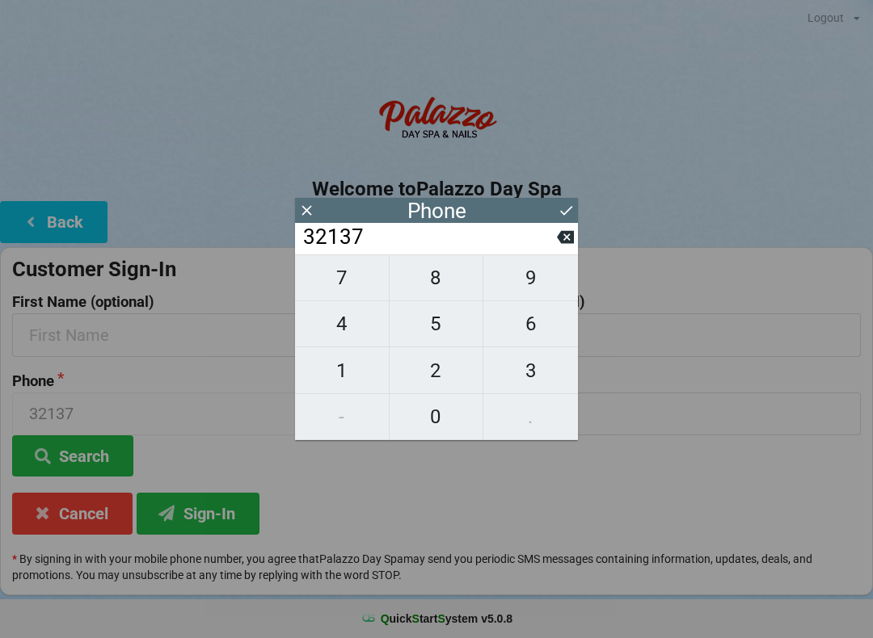
click at [448, 410] on span "0" at bounding box center [437, 417] width 94 height 34
type input "321370"
click at [550, 337] on span "6" at bounding box center [530, 324] width 95 height 34
type input "3213706"
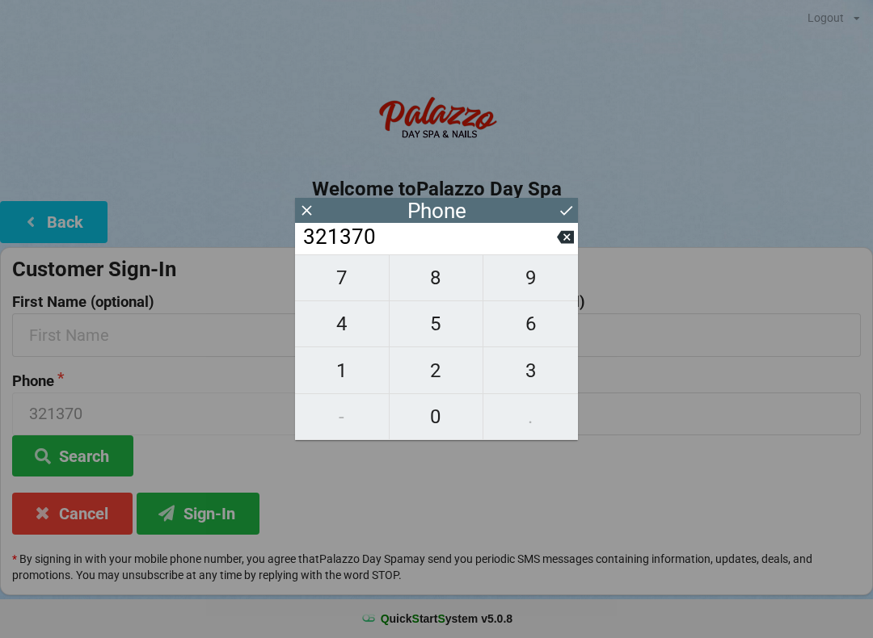
type input "3213706"
click at [447, 379] on span "2" at bounding box center [437, 371] width 94 height 34
type input "32137062"
click at [445, 288] on span "8" at bounding box center [437, 278] width 94 height 34
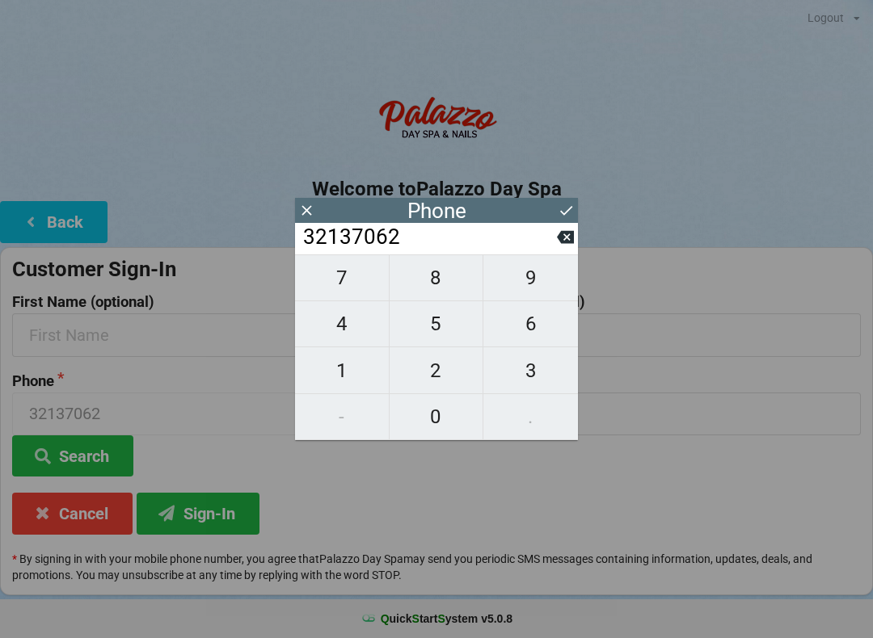
type input "321370628"
click at [346, 337] on span "4" at bounding box center [342, 324] width 94 height 34
type input "3213706284"
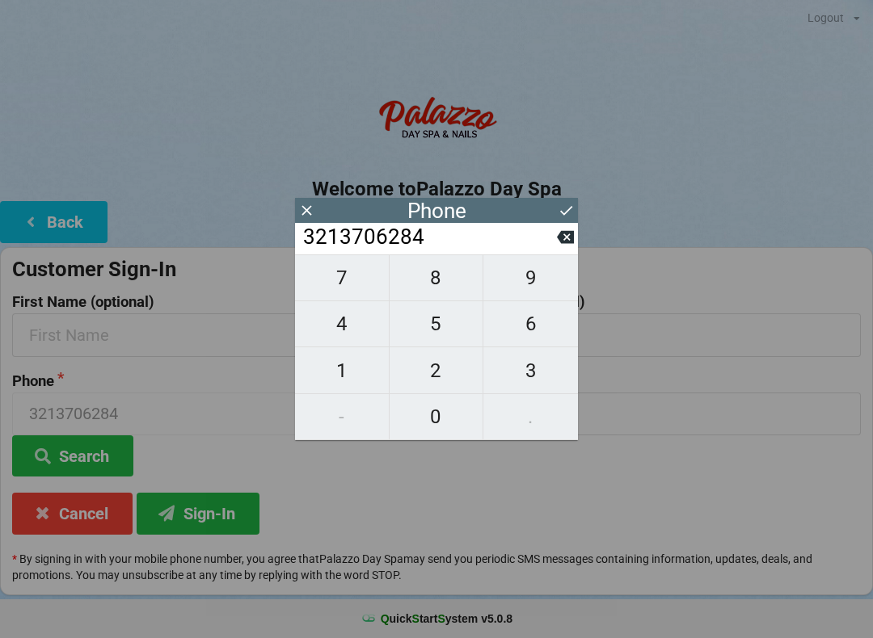
click at [562, 221] on button at bounding box center [566, 211] width 17 height 22
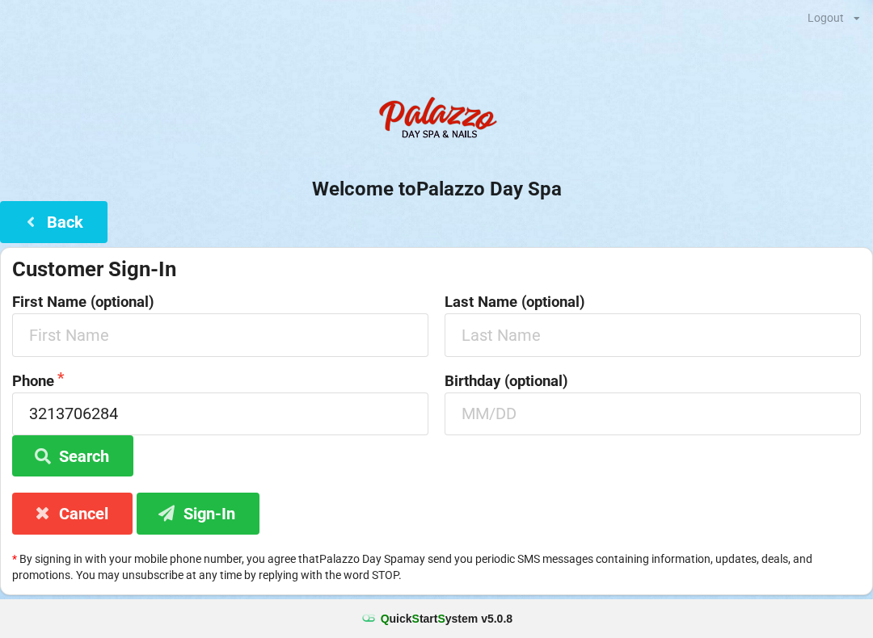
click at [225, 518] on button "Sign-In" at bounding box center [198, 513] width 123 height 41
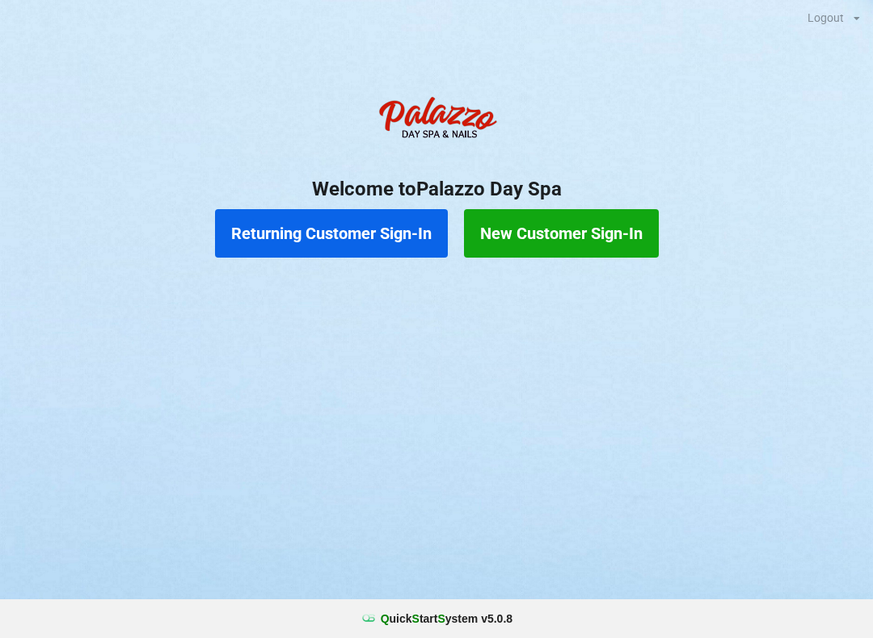
click at [314, 226] on button "Returning Customer Sign-In" at bounding box center [331, 233] width 233 height 48
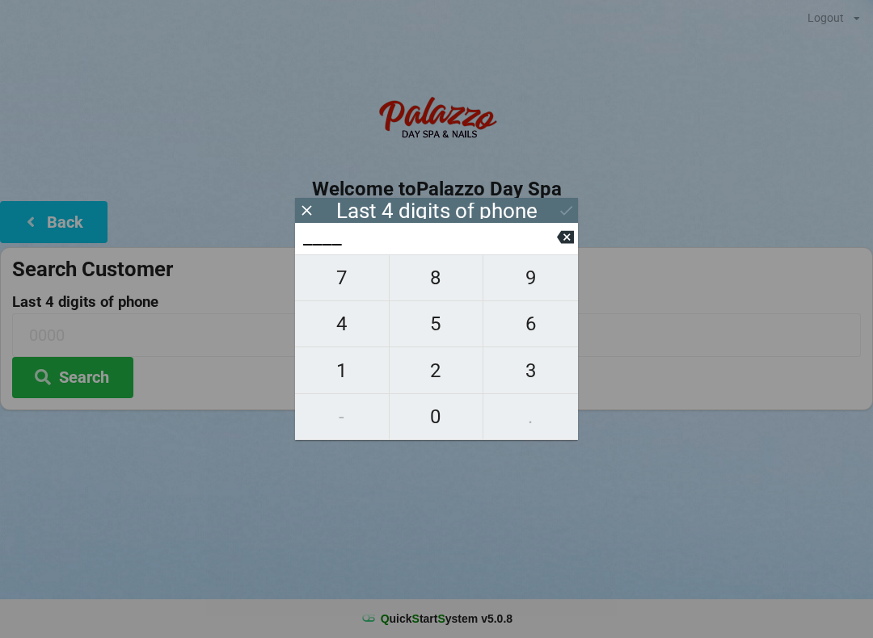
click at [336, 334] on span "4" at bounding box center [342, 324] width 94 height 34
type input "4___"
click at [425, 424] on span "0" at bounding box center [437, 417] width 94 height 34
type input "40__"
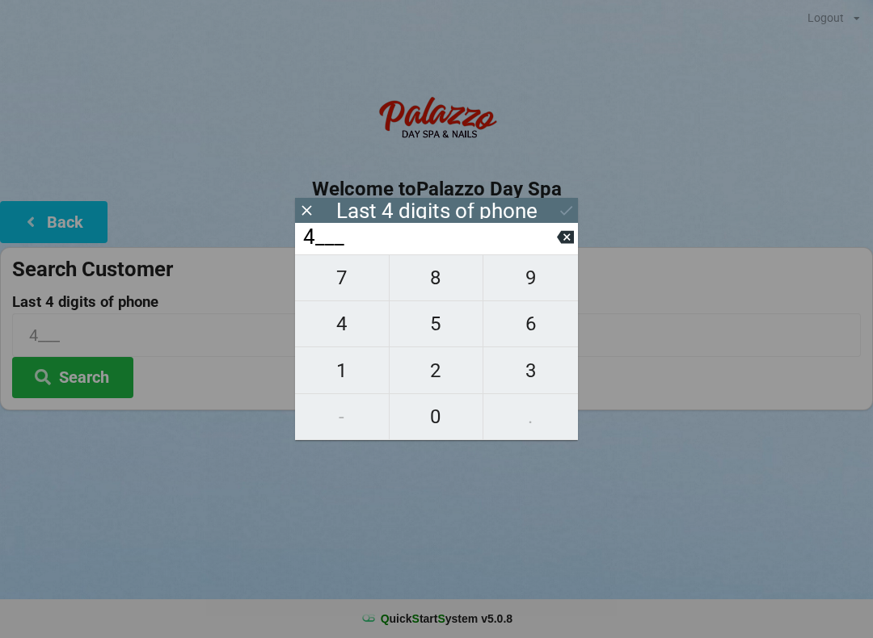
type input "40__"
click at [353, 281] on span "7" at bounding box center [342, 278] width 94 height 34
type input "407_"
click at [517, 378] on span "3" at bounding box center [530, 371] width 95 height 34
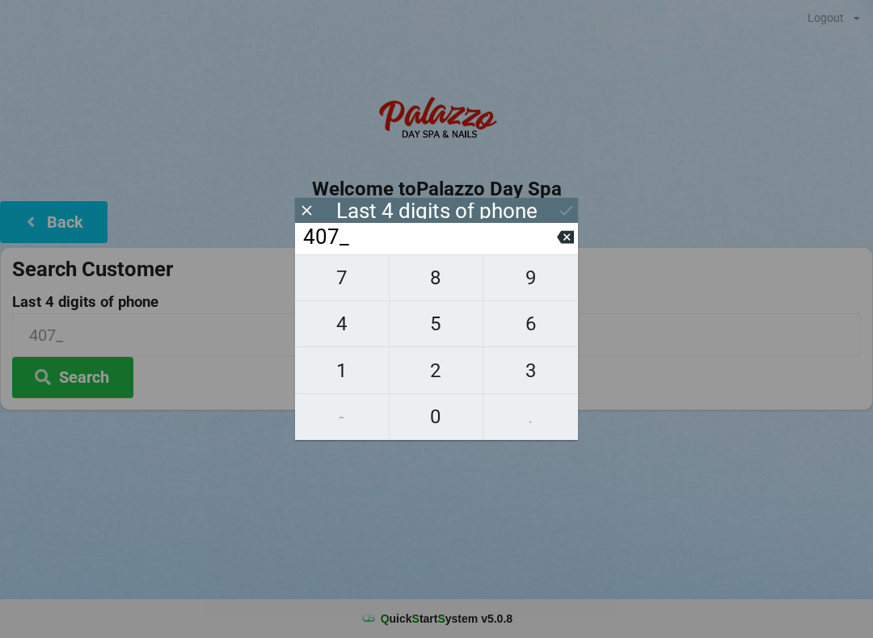
type input "4073"
click at [348, 371] on div "7 8 9 4 5 6 1 2 3 - 0 ." at bounding box center [436, 348] width 283 height 186
click at [440, 413] on div "7 8 9 4 5 6 1 2 3 - 0 ." at bounding box center [436, 348] width 283 height 186
click at [558, 246] on icon at bounding box center [565, 237] width 17 height 17
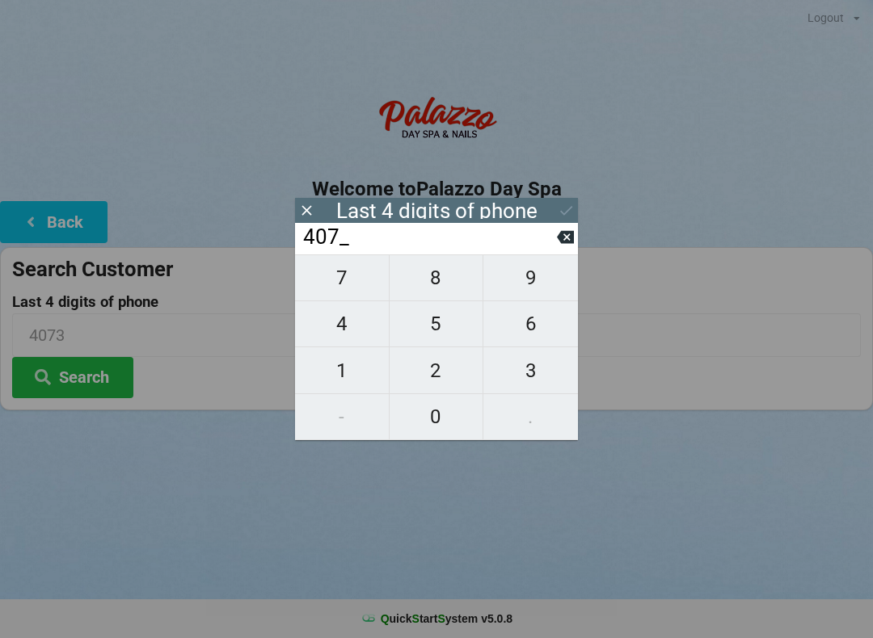
click at [553, 243] on input "407_" at bounding box center [428, 238] width 255 height 26
click at [543, 248] on input "407_" at bounding box center [428, 238] width 255 height 26
click at [554, 247] on input "407_" at bounding box center [428, 238] width 255 height 26
click at [560, 246] on icon at bounding box center [565, 237] width 17 height 17
click at [557, 246] on icon at bounding box center [565, 237] width 17 height 17
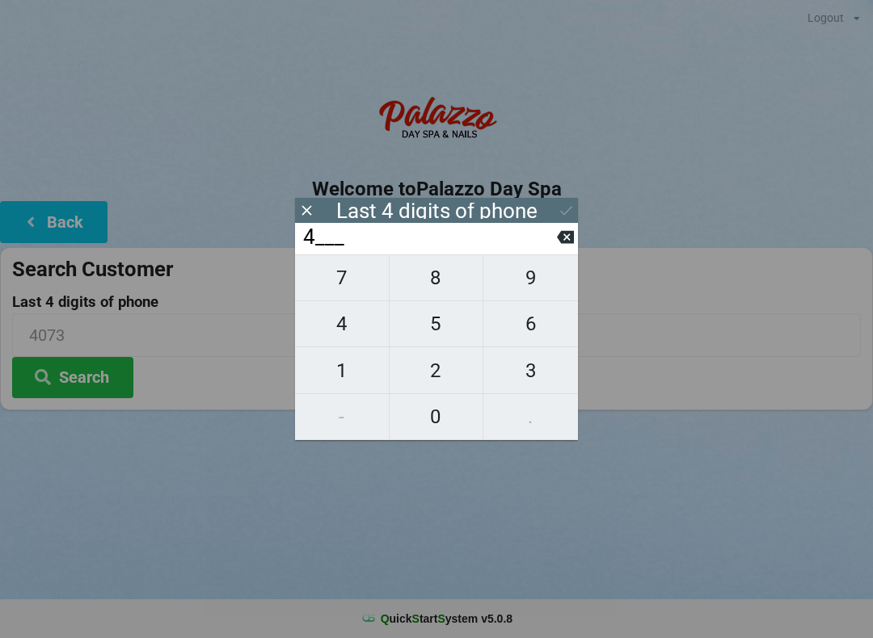
click at [558, 248] on button at bounding box center [565, 237] width 17 height 22
click at [517, 371] on span "3" at bounding box center [530, 371] width 95 height 34
type input "3___"
click at [426, 330] on span "5" at bounding box center [437, 324] width 94 height 34
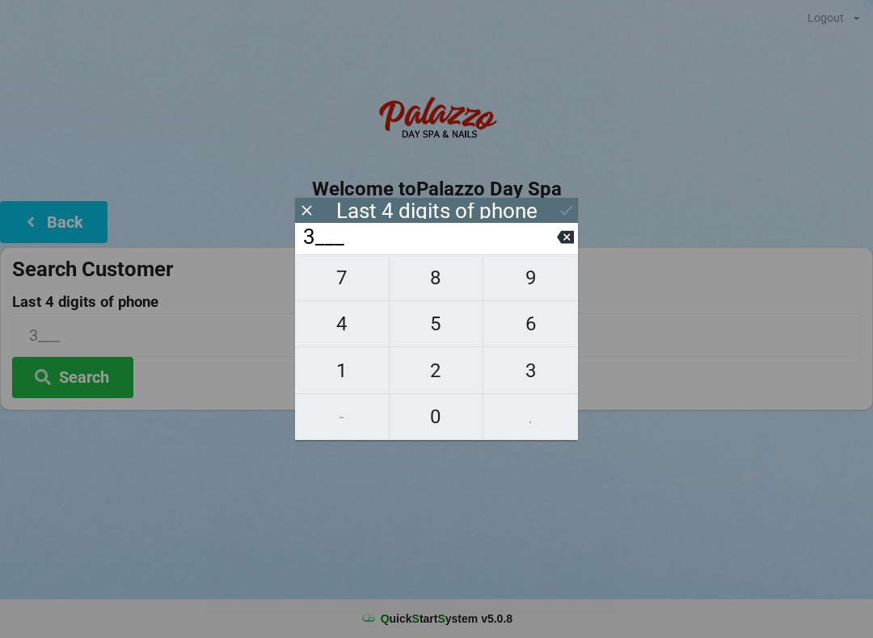
type input "35__"
click at [515, 369] on span "3" at bounding box center [530, 371] width 95 height 34
type input "353_"
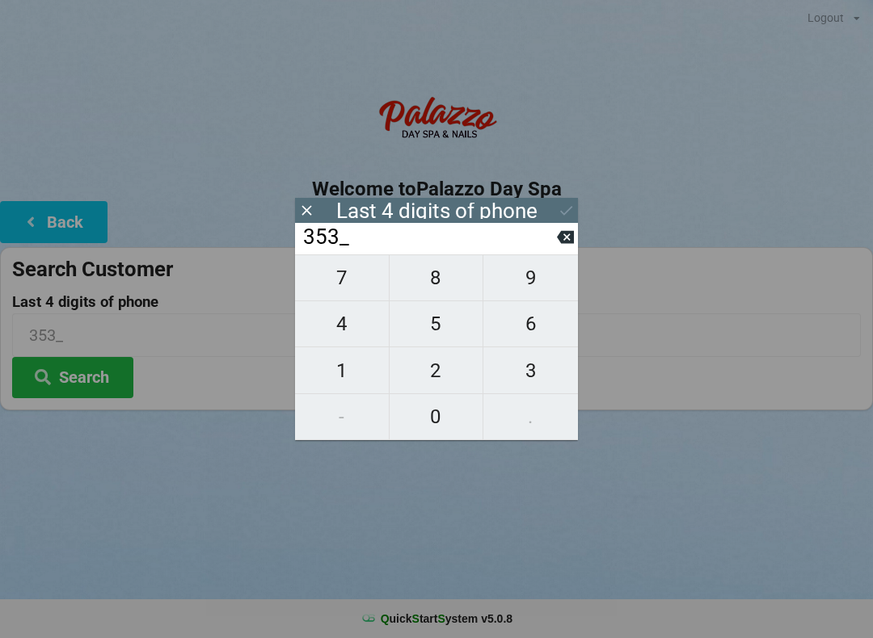
click at [353, 374] on span "1" at bounding box center [342, 371] width 94 height 34
type input "3531"
click at [554, 216] on div "Last 4 digits of phone" at bounding box center [436, 210] width 283 height 25
click at [559, 218] on icon at bounding box center [566, 210] width 17 height 17
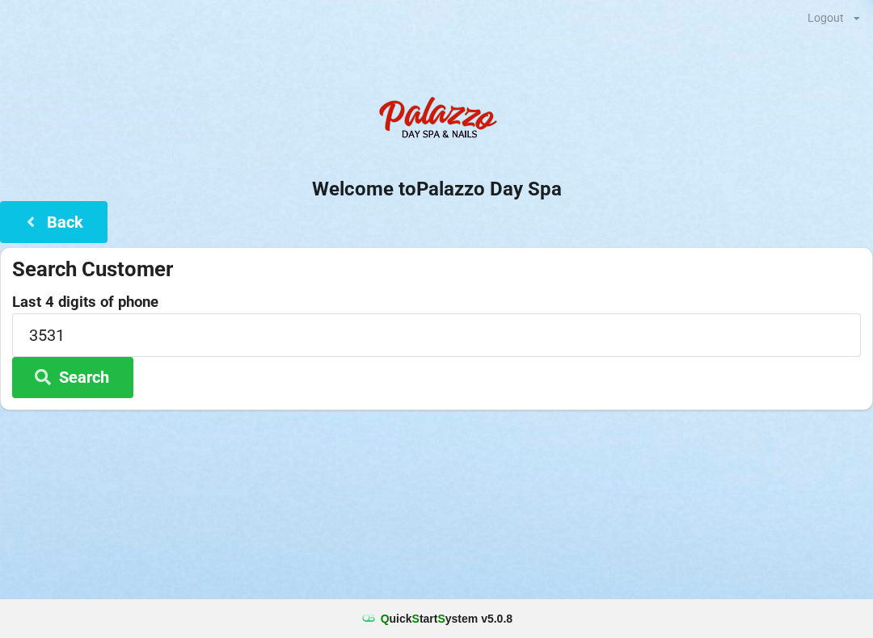
click at [110, 381] on button "Search" at bounding box center [72, 377] width 121 height 41
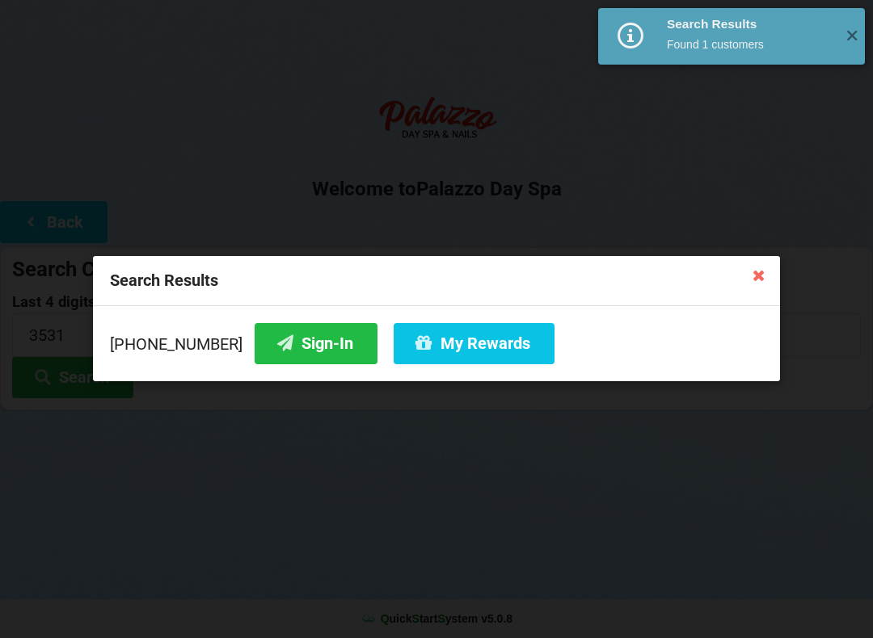
click at [291, 348] on button "Sign-In" at bounding box center [316, 343] width 123 height 41
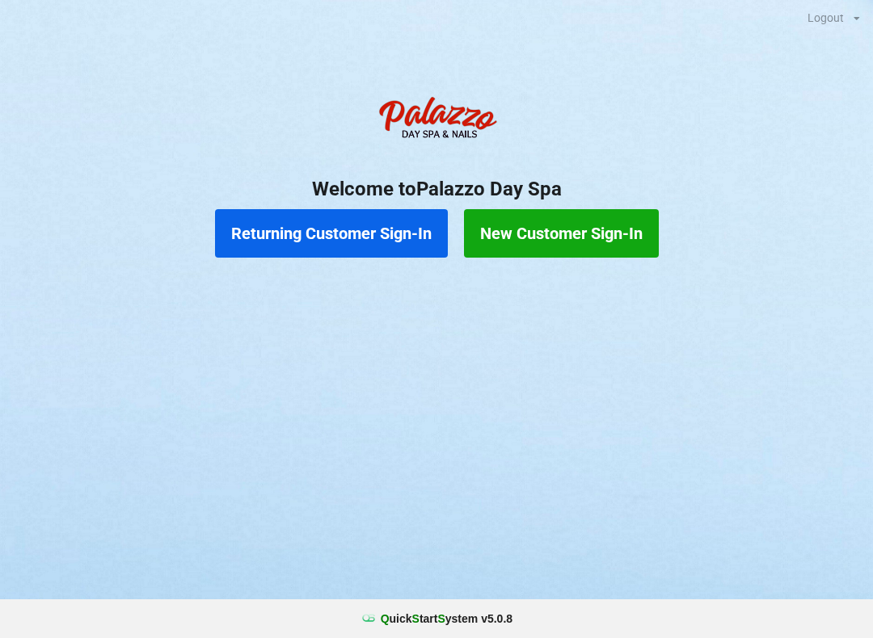
click at [379, 238] on button "Returning Customer Sign-In" at bounding box center [331, 233] width 233 height 48
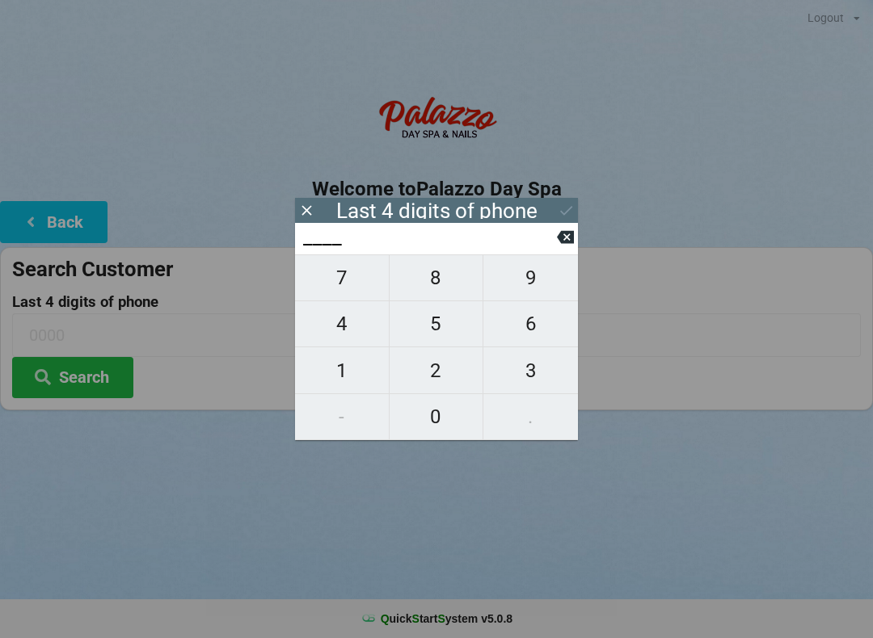
click at [526, 330] on span "6" at bounding box center [530, 324] width 95 height 34
type input "6___"
click at [328, 276] on span "7" at bounding box center [342, 278] width 94 height 34
type input "67__"
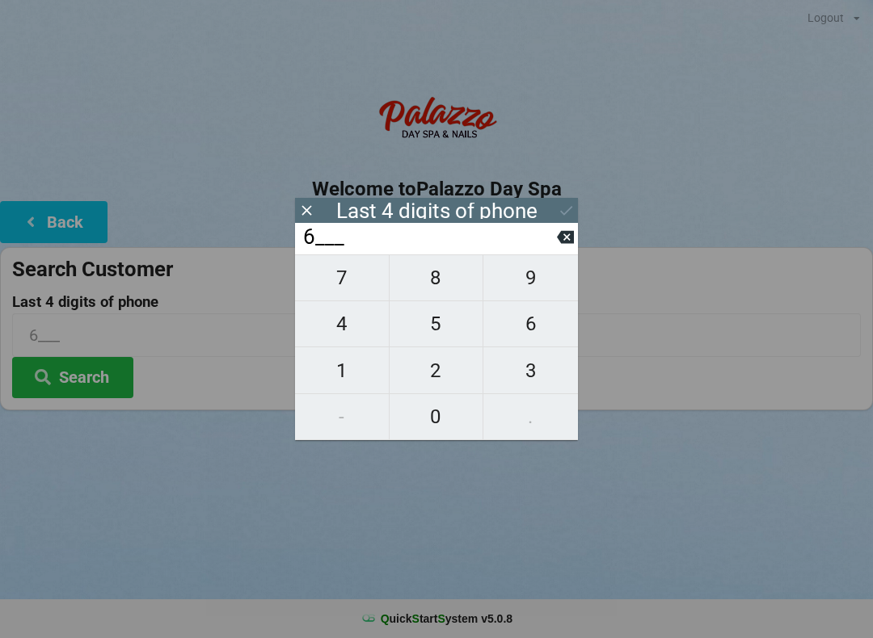
type input "67__"
click at [436, 276] on span "8" at bounding box center [437, 278] width 94 height 34
type input "678_"
click at [532, 373] on span "3" at bounding box center [530, 371] width 95 height 34
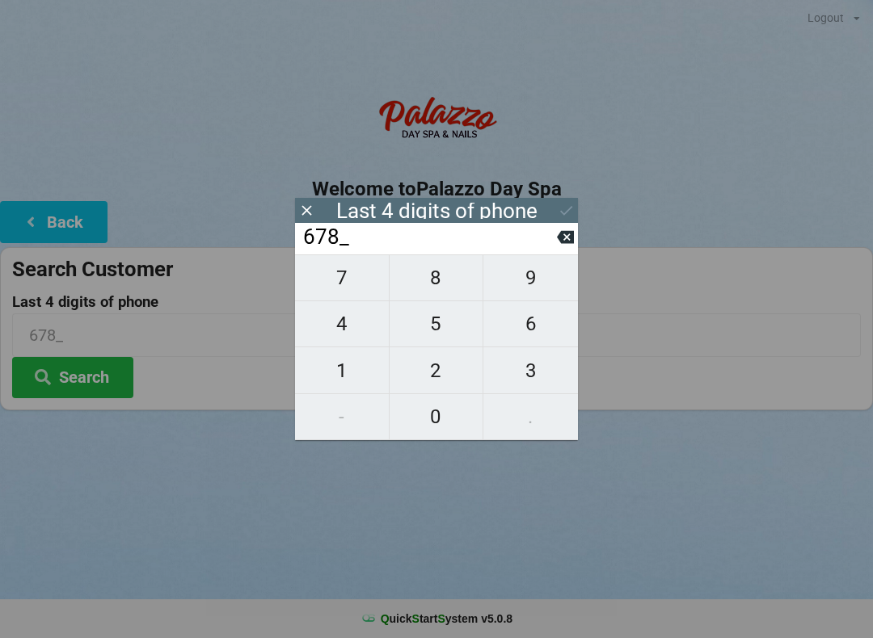
type input "6783"
click at [470, 204] on div "Last 4 digits of phone" at bounding box center [436, 211] width 201 height 16
click at [61, 375] on button "Search" at bounding box center [72, 377] width 121 height 41
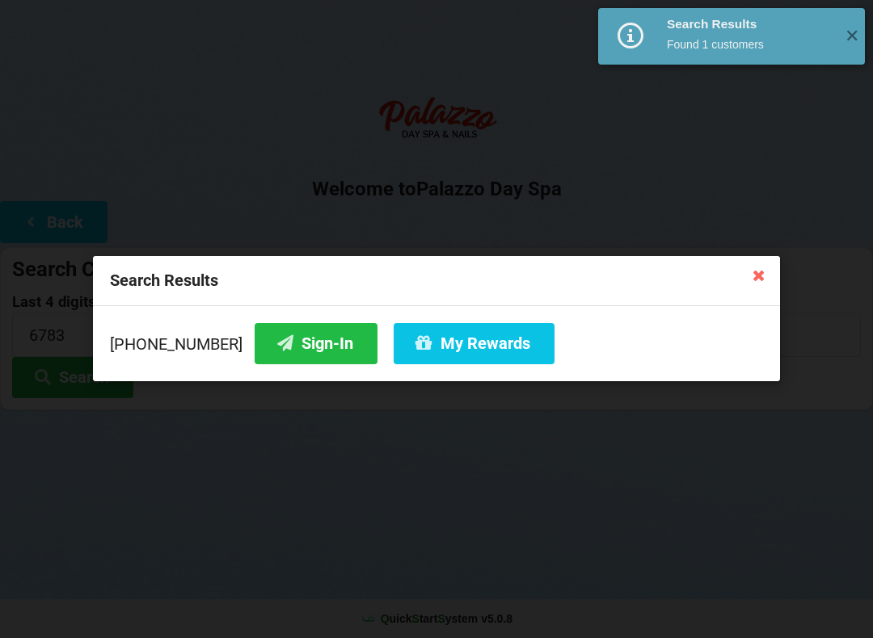
click at [422, 356] on button "My Rewards" at bounding box center [474, 343] width 161 height 41
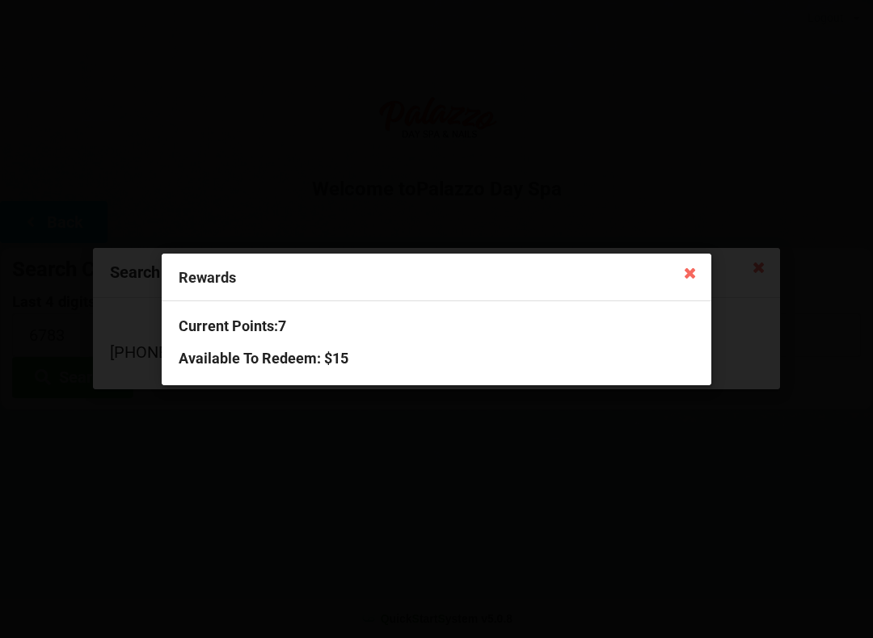
click at [685, 273] on icon at bounding box center [690, 272] width 26 height 26
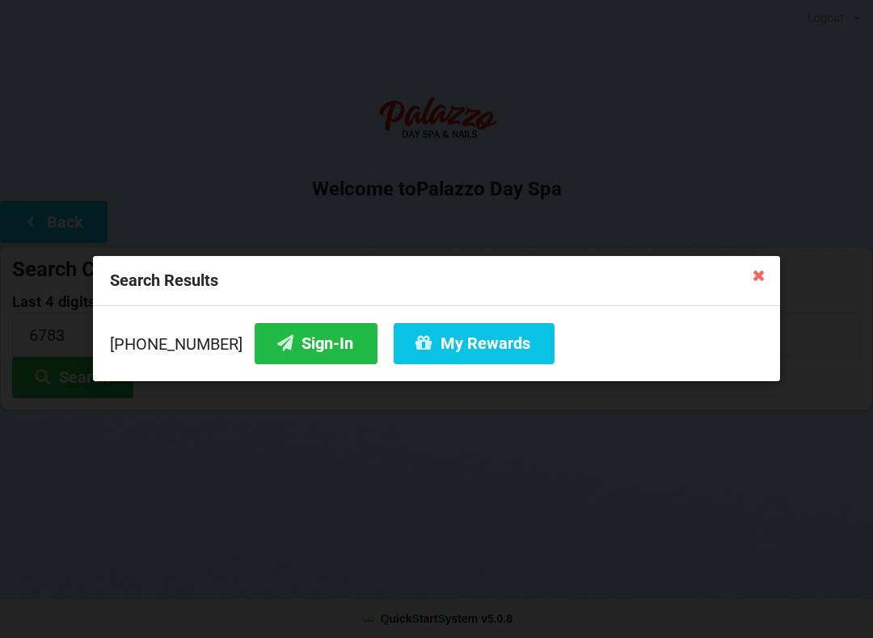
click at [283, 352] on button "Sign-In" at bounding box center [316, 343] width 123 height 41
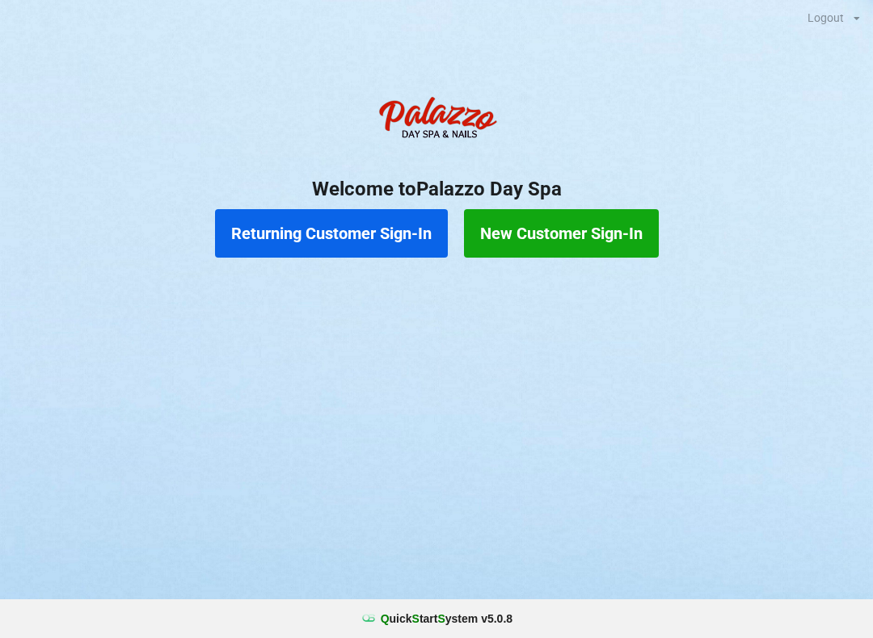
click at [368, 238] on button "Returning Customer Sign-In" at bounding box center [331, 233] width 233 height 48
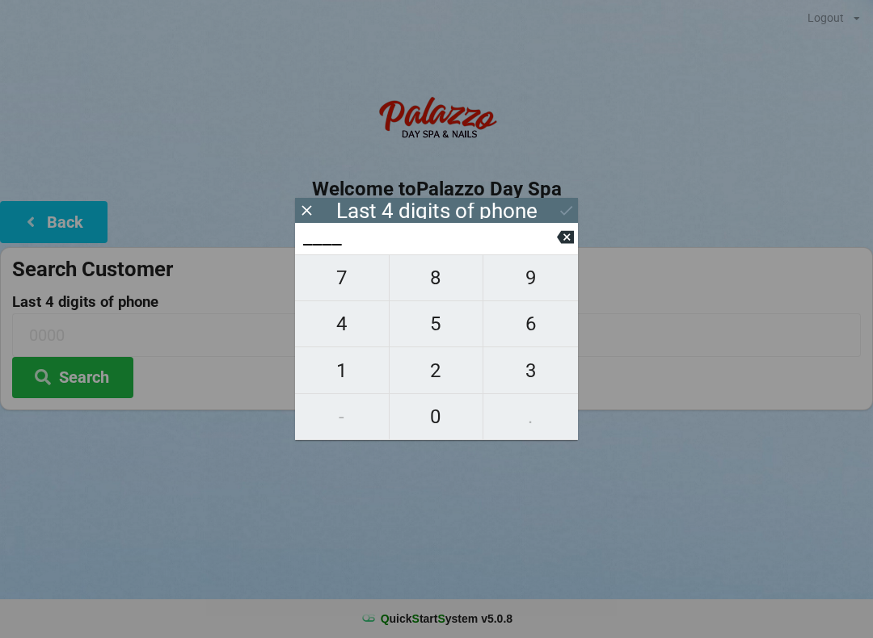
click at [430, 337] on span "5" at bounding box center [437, 324] width 94 height 34
type input "5___"
click at [522, 374] on span "3" at bounding box center [530, 371] width 95 height 34
type input "53__"
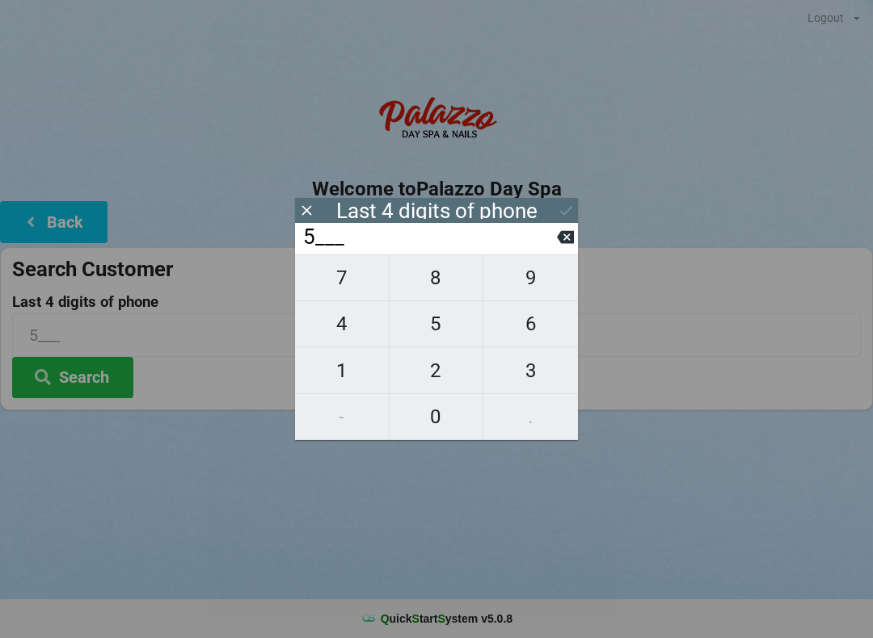
type input "53__"
click at [340, 331] on span "4" at bounding box center [342, 324] width 94 height 34
type input "534_"
click at [530, 322] on span "6" at bounding box center [530, 324] width 95 height 34
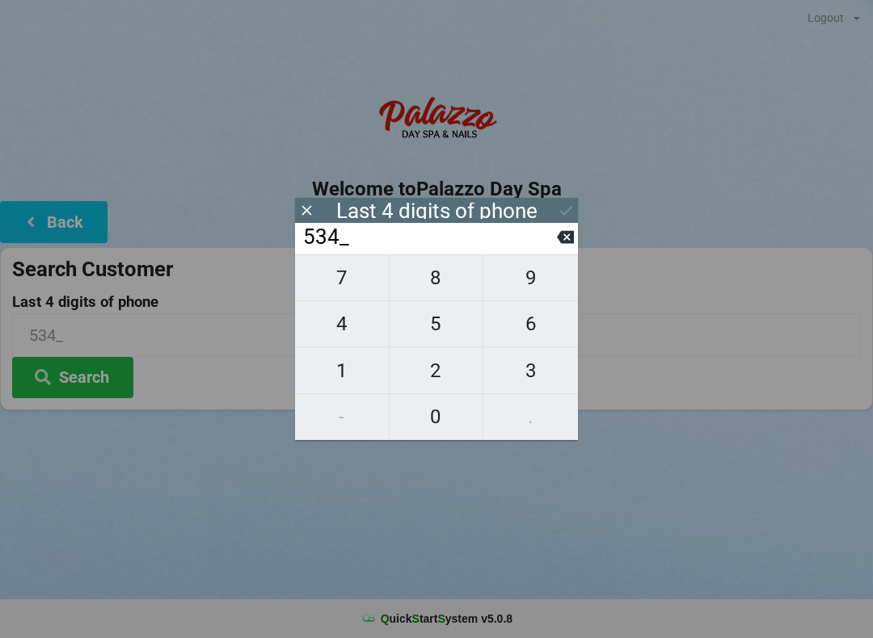
type input "5346"
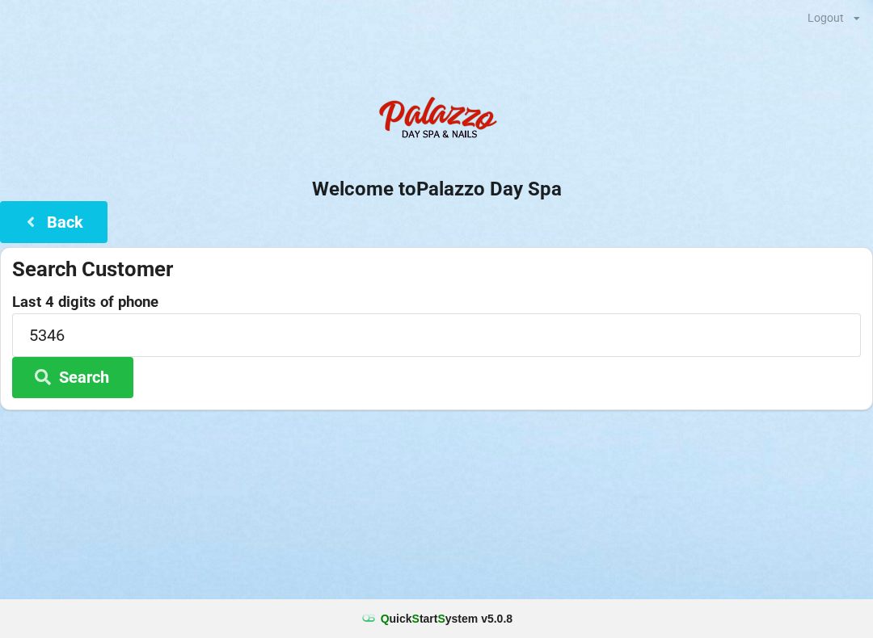
click at [549, 187] on h2 "Welcome to [GEOGRAPHIC_DATA]" at bounding box center [436, 189] width 873 height 25
click at [74, 368] on button "Search" at bounding box center [72, 377] width 121 height 41
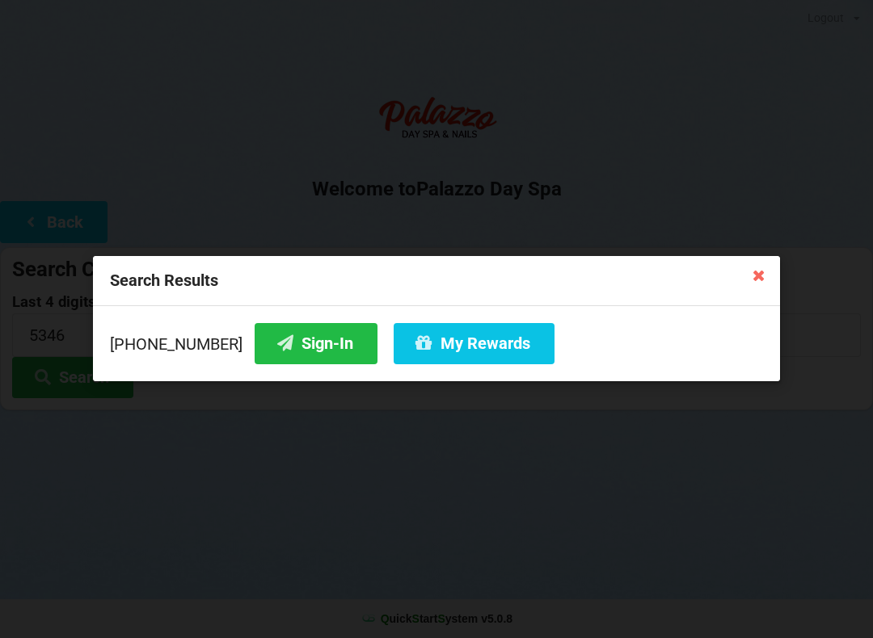
click at [286, 338] on button "Sign-In" at bounding box center [316, 343] width 123 height 41
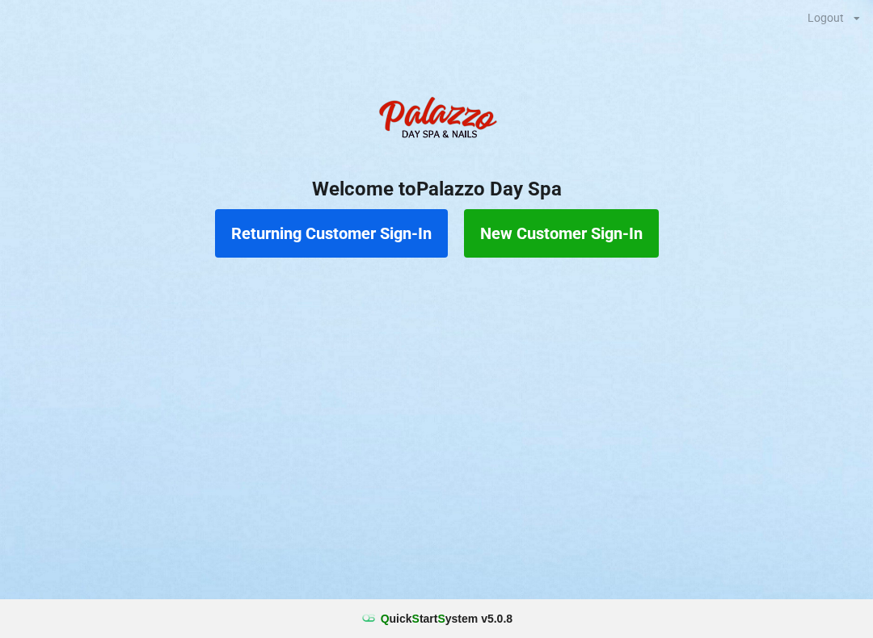
click at [566, 230] on button "New Customer Sign-In" at bounding box center [561, 233] width 195 height 48
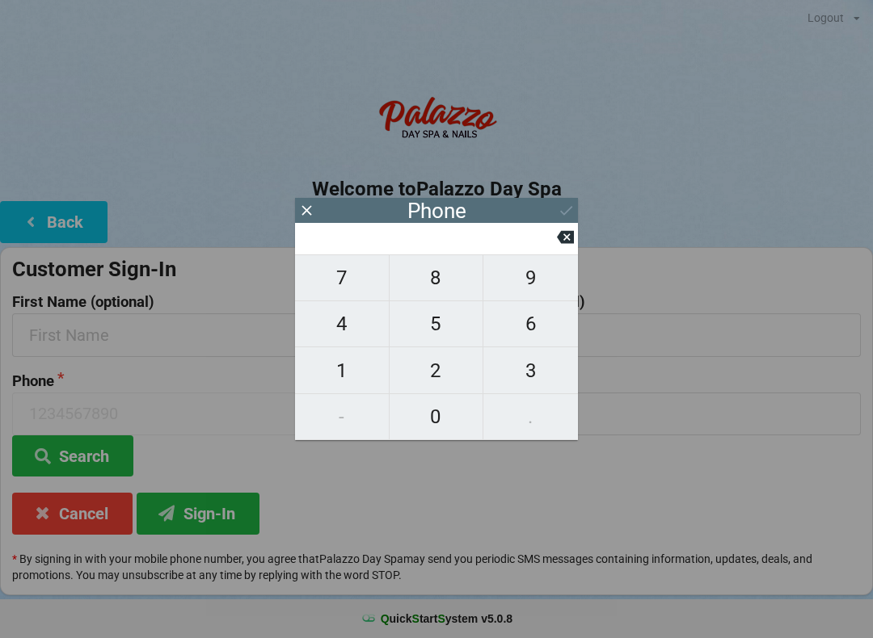
click at [307, 207] on icon at bounding box center [306, 210] width 17 height 17
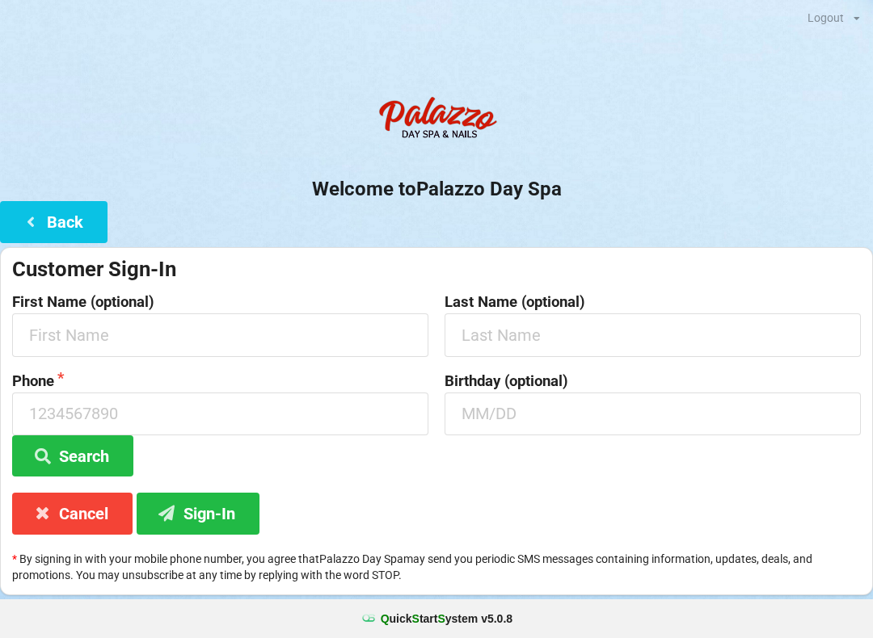
click at [70, 217] on button "Back" at bounding box center [53, 221] width 107 height 41
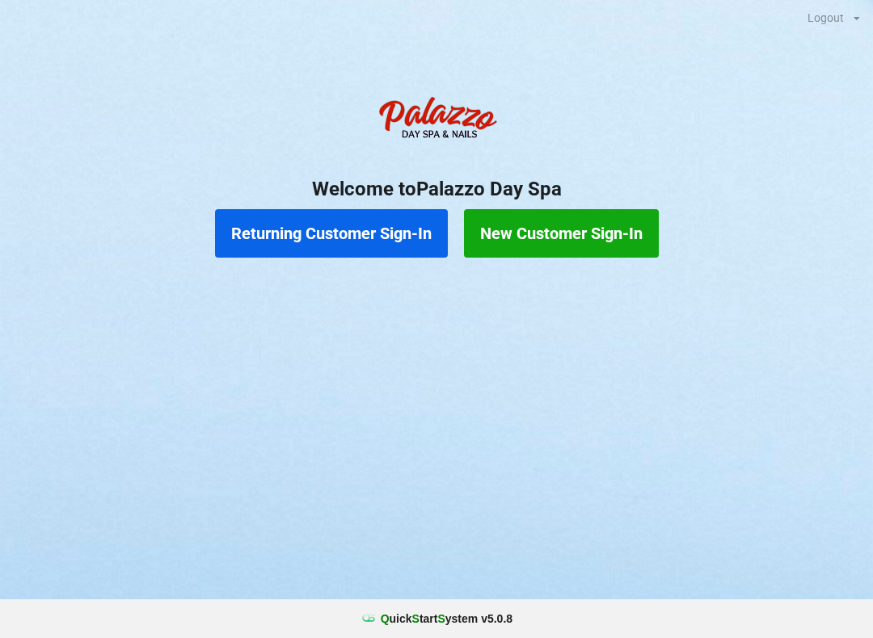
click at [336, 239] on button "Returning Customer Sign-In" at bounding box center [331, 233] width 233 height 48
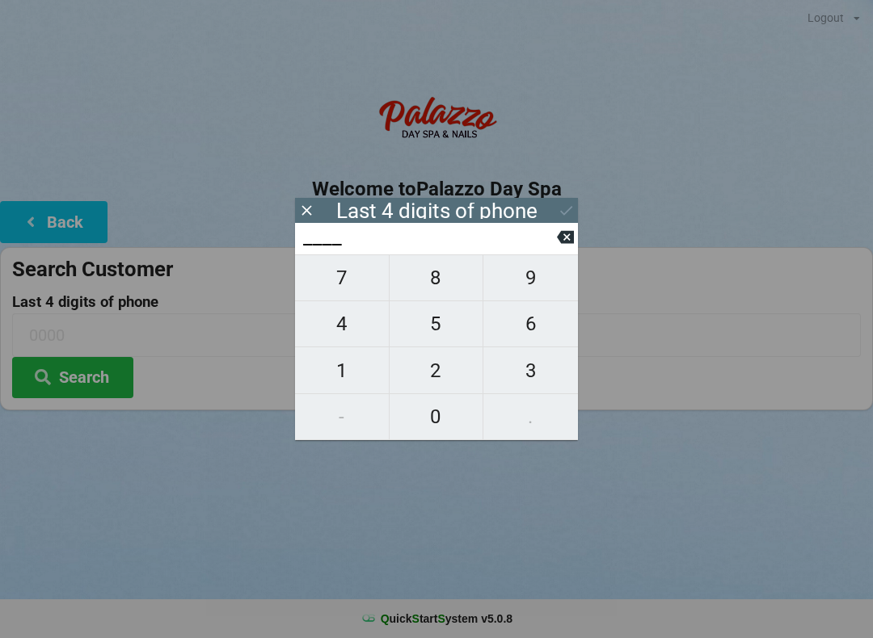
click at [326, 337] on span "4" at bounding box center [342, 324] width 94 height 34
type input "4___"
click at [554, 251] on input "4___" at bounding box center [428, 238] width 255 height 26
click at [301, 208] on icon at bounding box center [306, 210] width 17 height 17
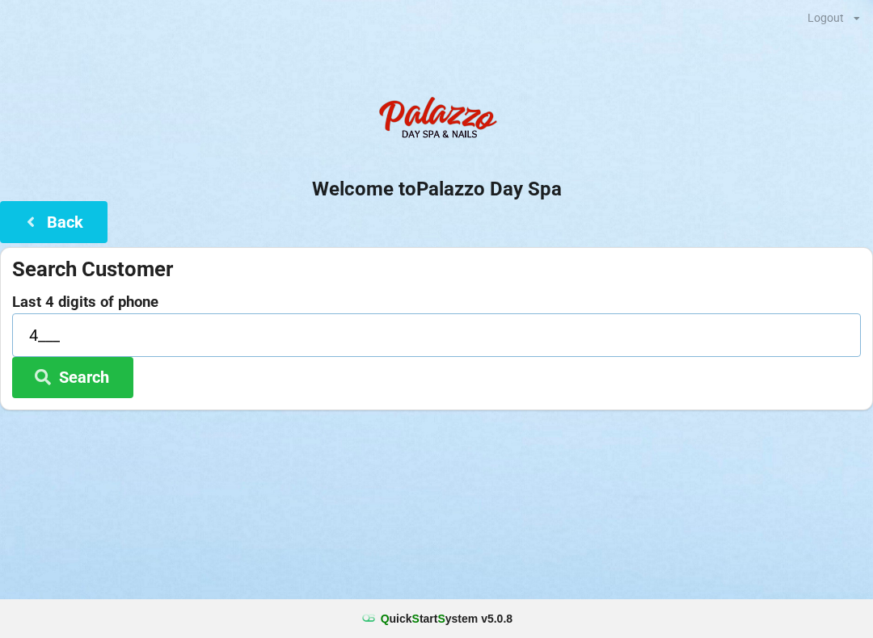
click at [53, 328] on input "4___" at bounding box center [436, 335] width 849 height 43
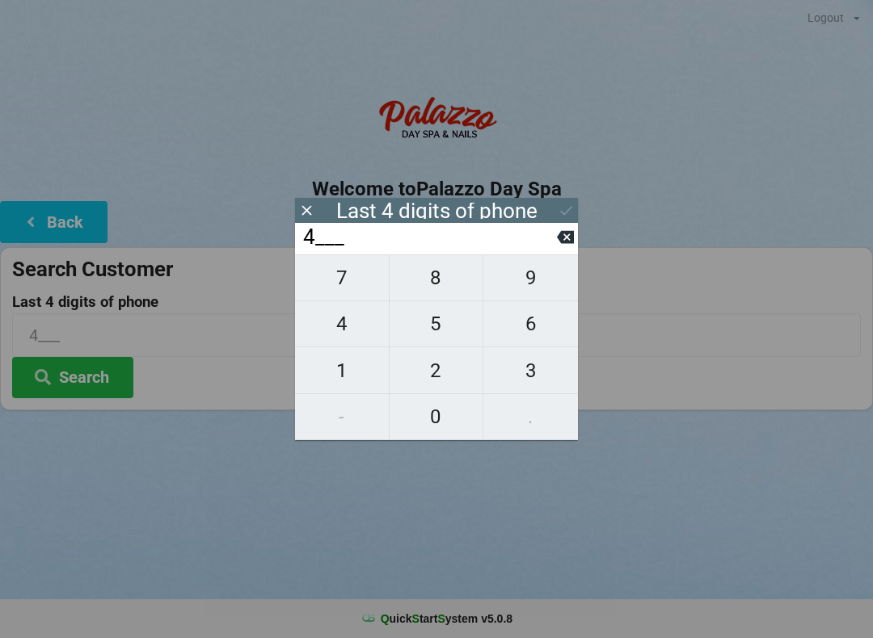
click at [550, 247] on input "4___" at bounding box center [428, 238] width 255 height 26
click at [354, 283] on span "7" at bounding box center [342, 278] width 94 height 34
type input "47__"
click at [352, 281] on span "7" at bounding box center [342, 278] width 94 height 34
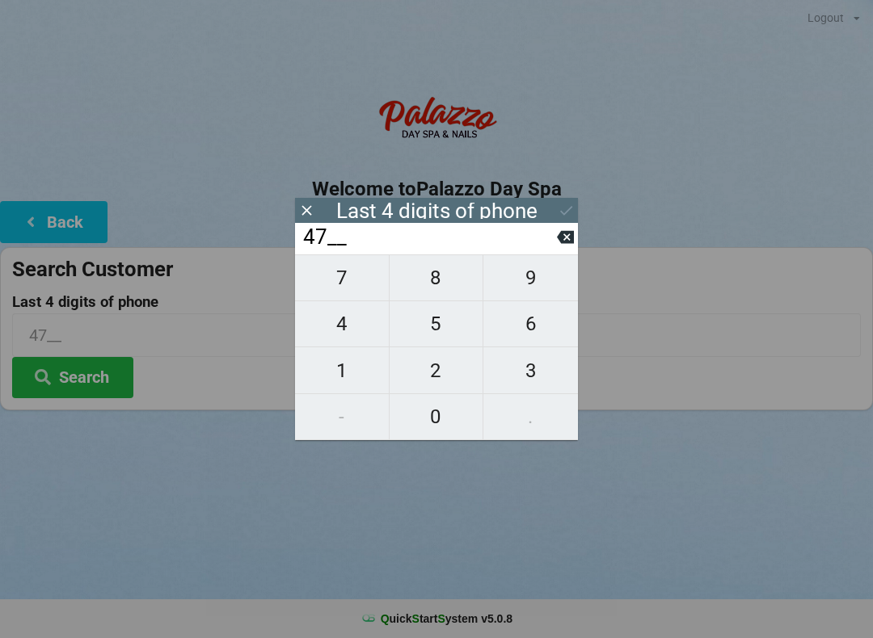
type input "477_"
click at [343, 277] on span "7" at bounding box center [342, 278] width 94 height 34
type input "4777"
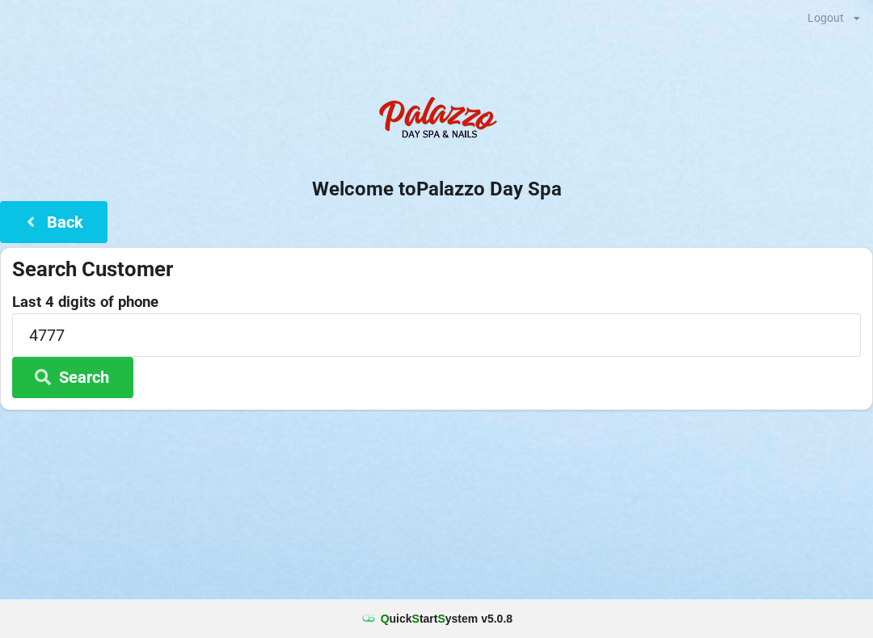
click at [99, 395] on button "Search" at bounding box center [72, 377] width 121 height 41
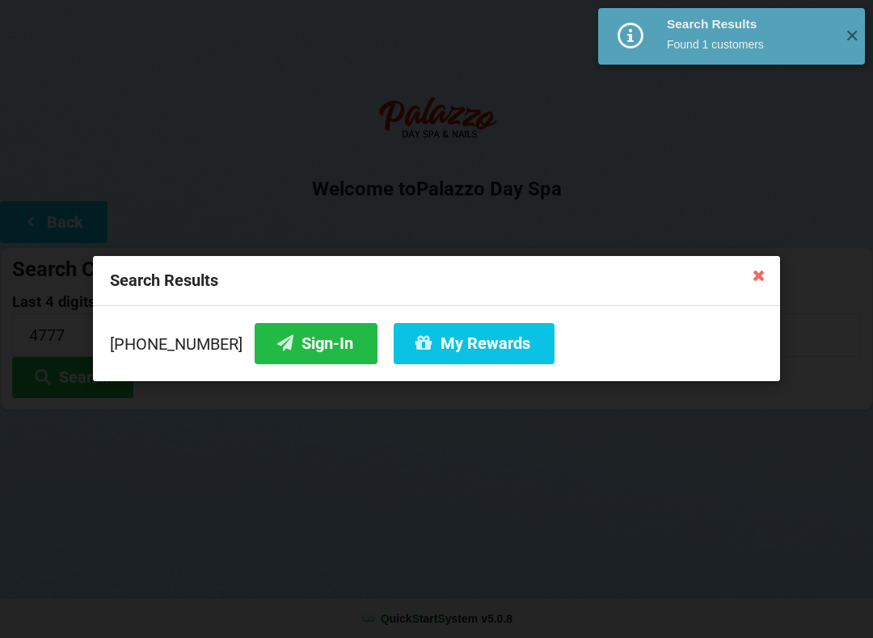
click at [311, 353] on button "Sign-In" at bounding box center [316, 343] width 123 height 41
